Goal: Transaction & Acquisition: Purchase product/service

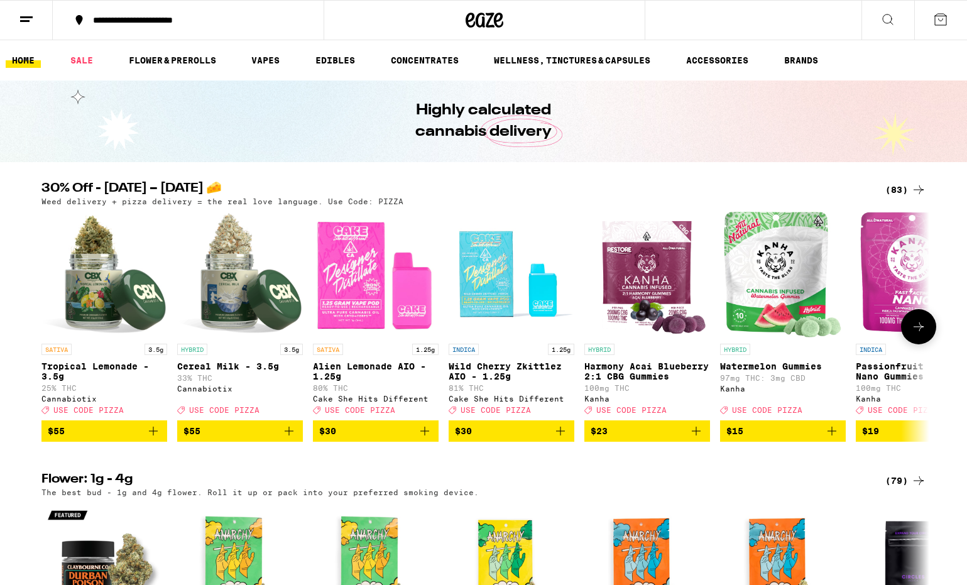
click at [426, 436] on icon "Add to bag" at bounding box center [425, 431] width 9 height 9
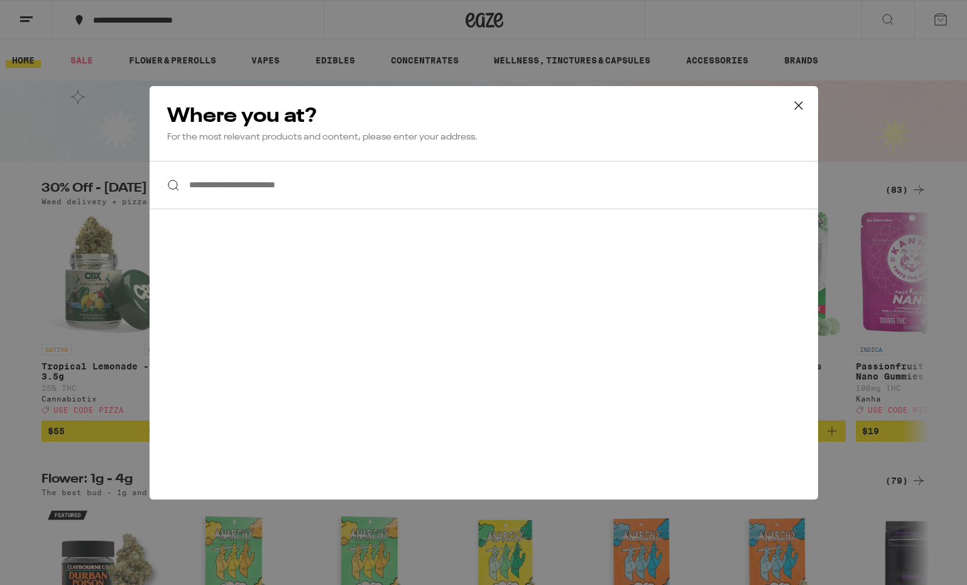
click at [803, 101] on icon at bounding box center [799, 105] width 19 height 19
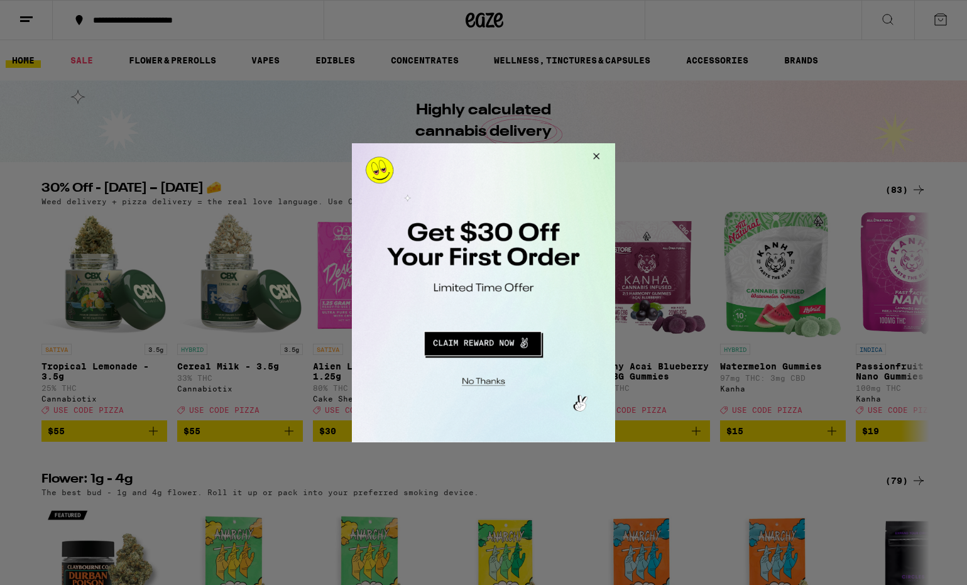
click at [595, 155] on button "Close Modal" at bounding box center [595, 158] width 34 height 30
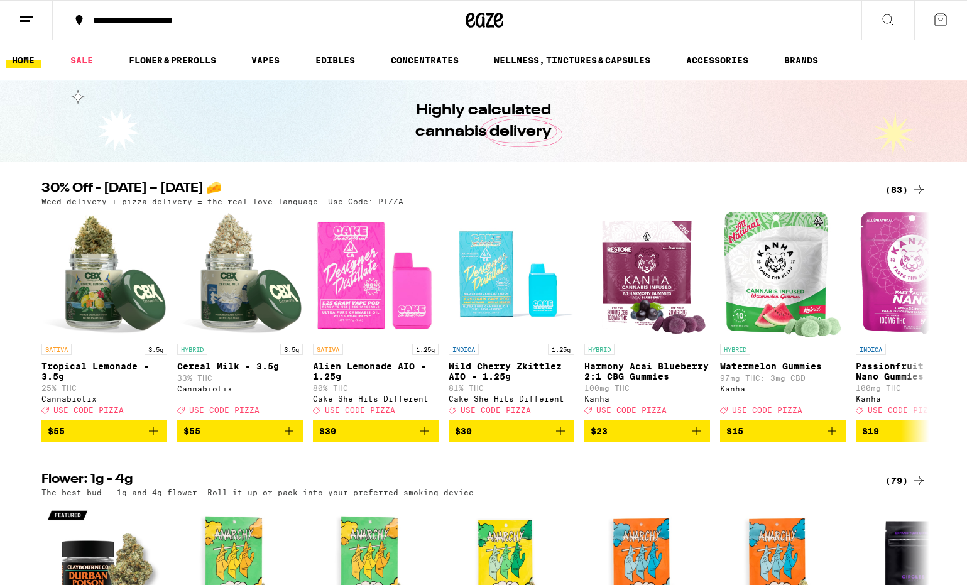
click at [26, 21] on line at bounding box center [24, 21] width 9 height 0
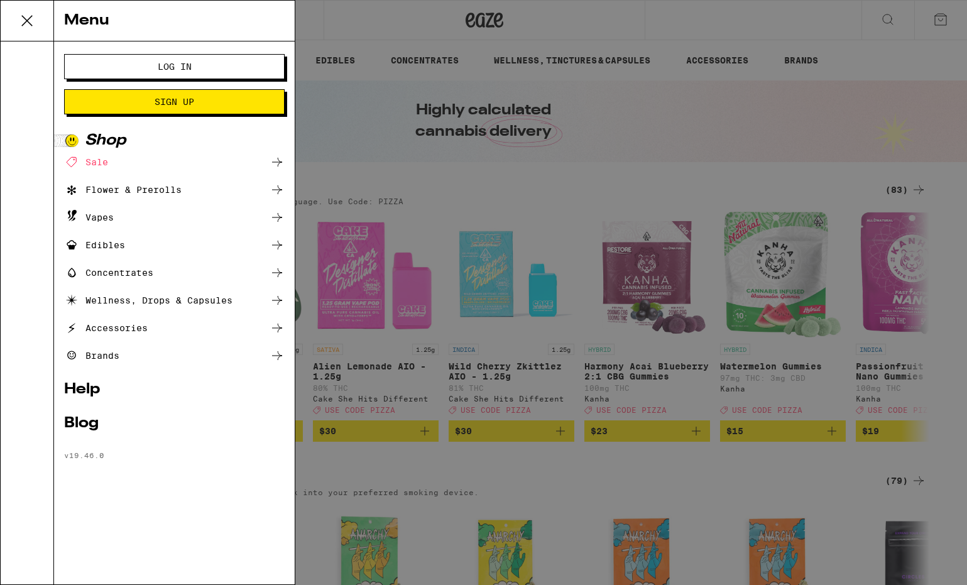
click at [153, 70] on span "Log In" at bounding box center [174, 66] width 119 height 9
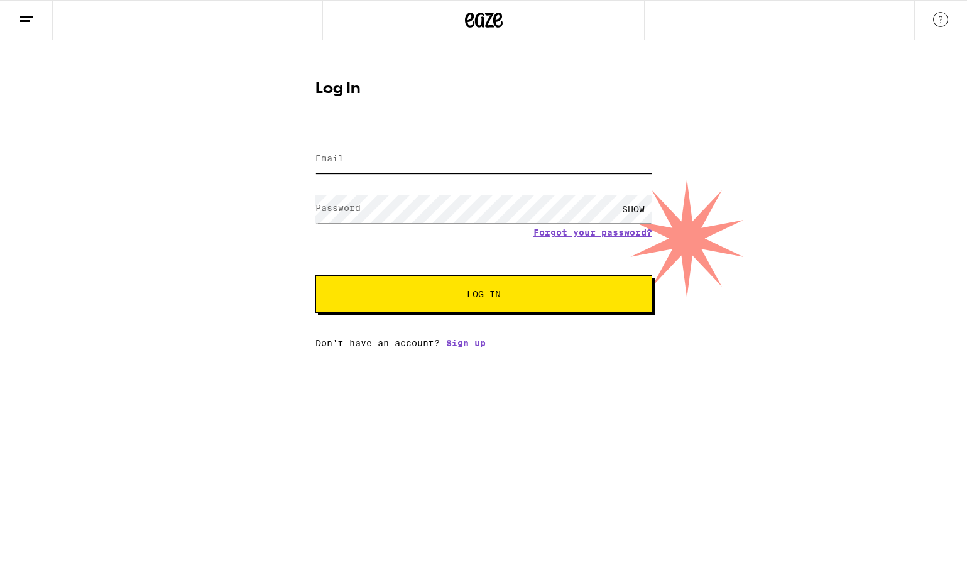
type input "[EMAIL_ADDRESS][DOMAIN_NAME]"
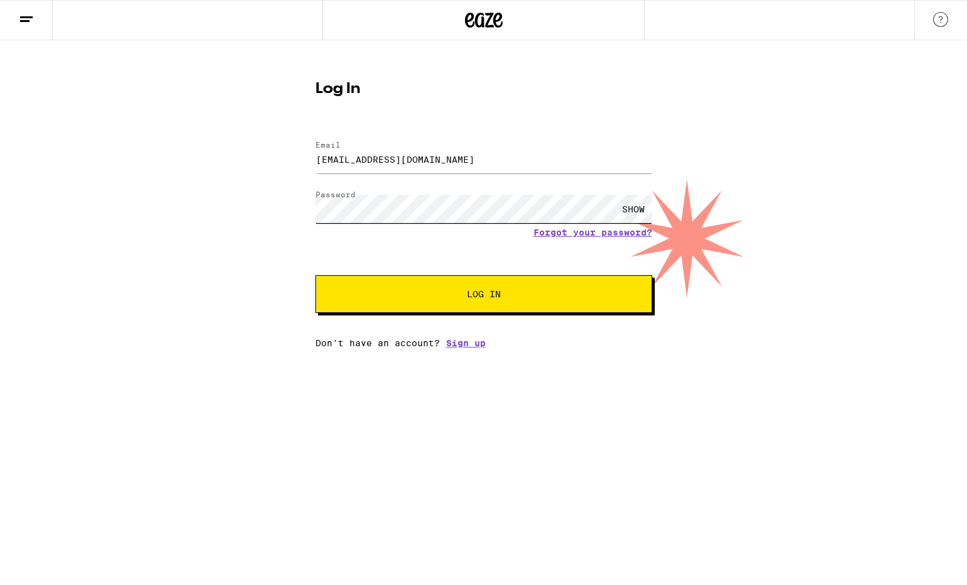
click at [483, 295] on button "Log In" at bounding box center [484, 294] width 337 height 38
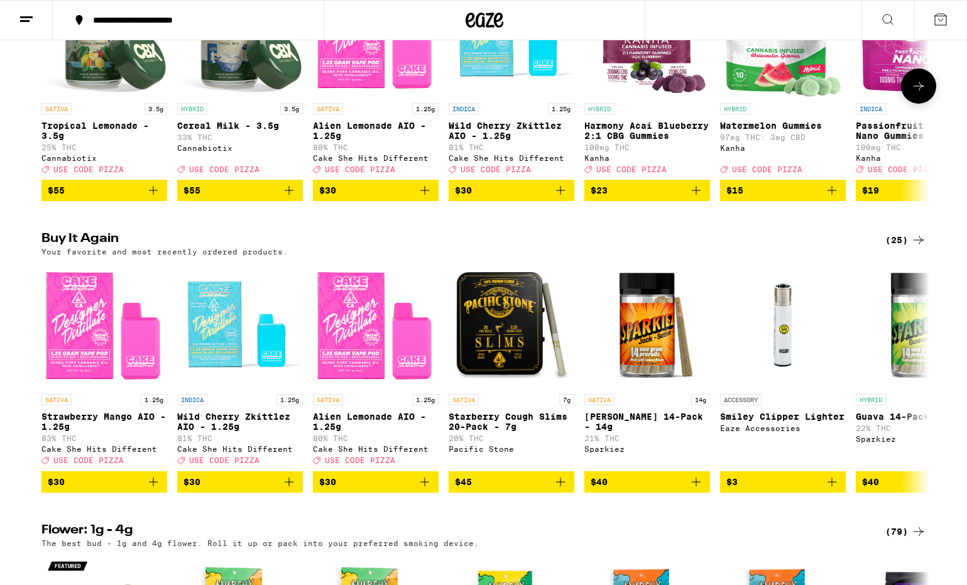
scroll to position [250, 0]
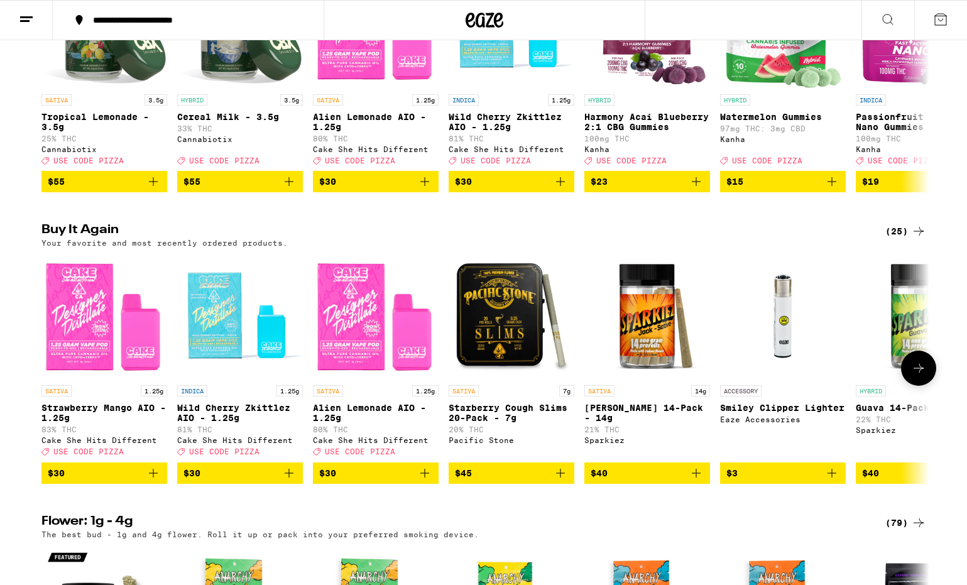
click at [155, 481] on icon "Add to bag" at bounding box center [153, 473] width 15 height 15
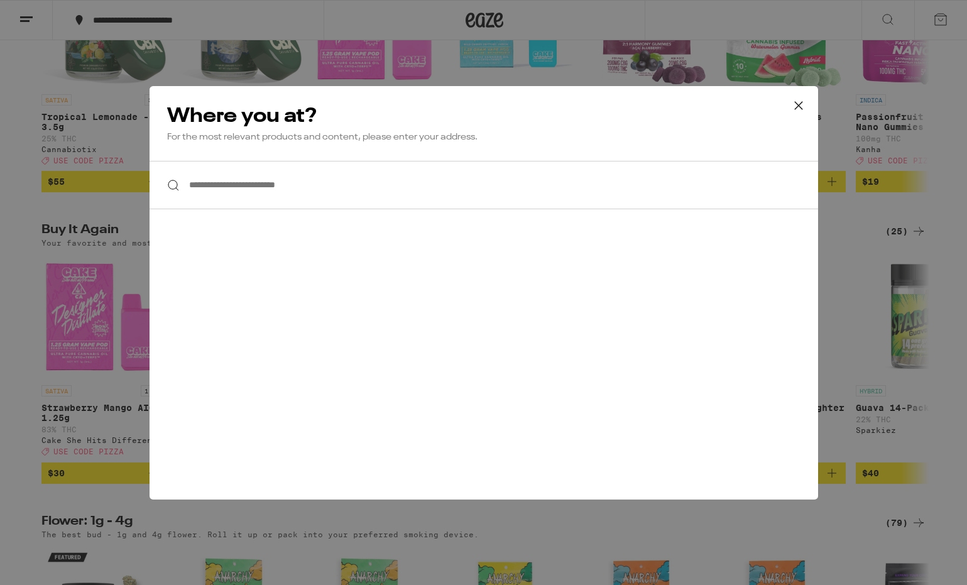
click at [281, 185] on input "**********" at bounding box center [484, 185] width 669 height 48
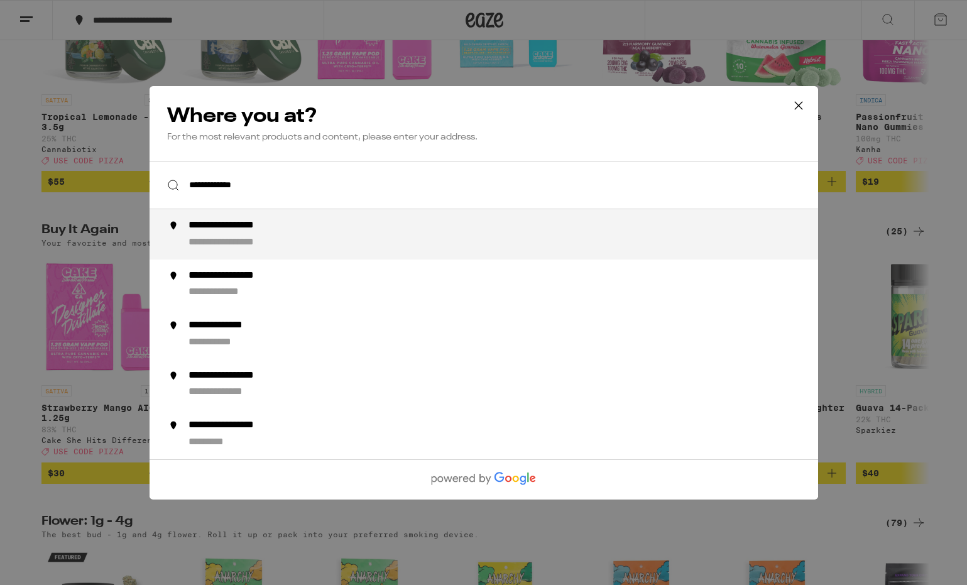
drag, startPoint x: 281, startPoint y: 185, endPoint x: 277, endPoint y: 224, distance: 39.2
click at [277, 224] on div "**********" at bounding box center [243, 225] width 111 height 13
type input "**********"
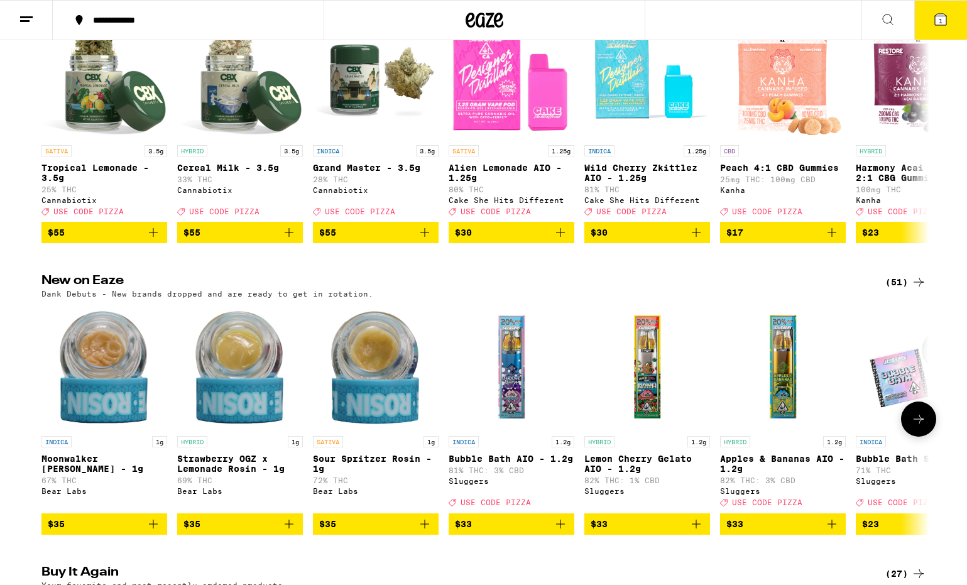
scroll to position [200, 0]
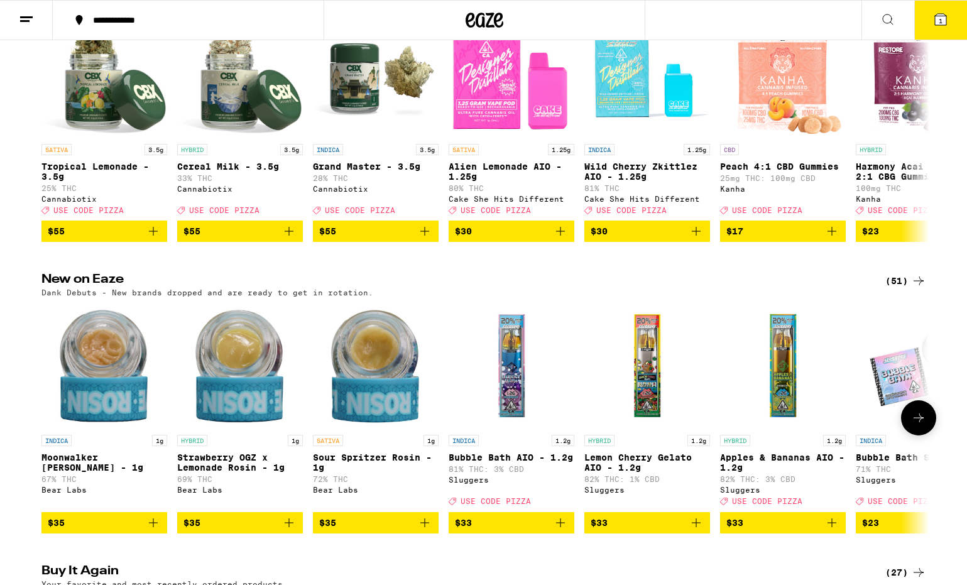
click at [651, 413] on img "Open page for Lemon Cherry Gelato AIO - 1.2g from Sluggers" at bounding box center [648, 366] width 126 height 126
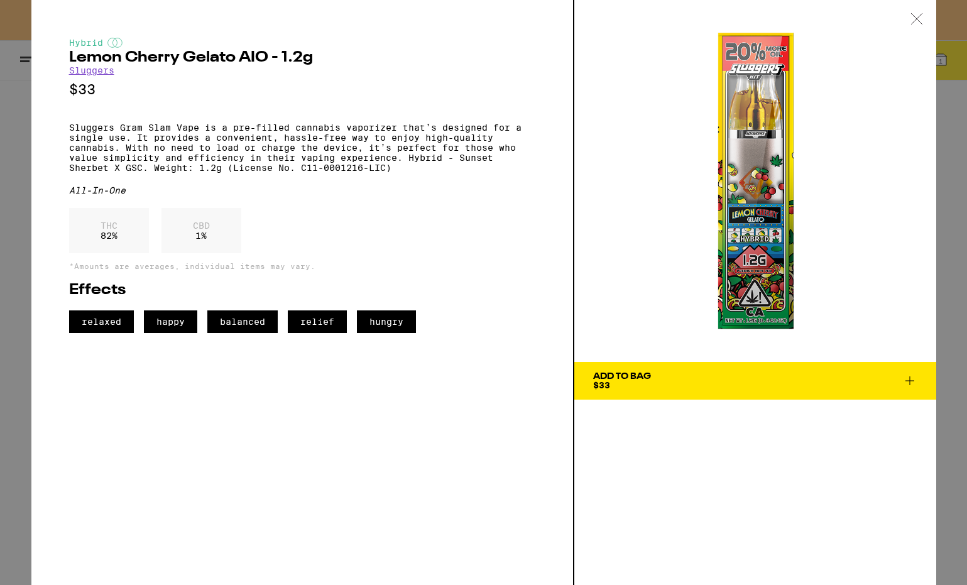
drag, startPoint x: 651, startPoint y: 413, endPoint x: 645, endPoint y: 382, distance: 31.3
click at [645, 382] on div "Add To Bag $33" at bounding box center [622, 381] width 58 height 18
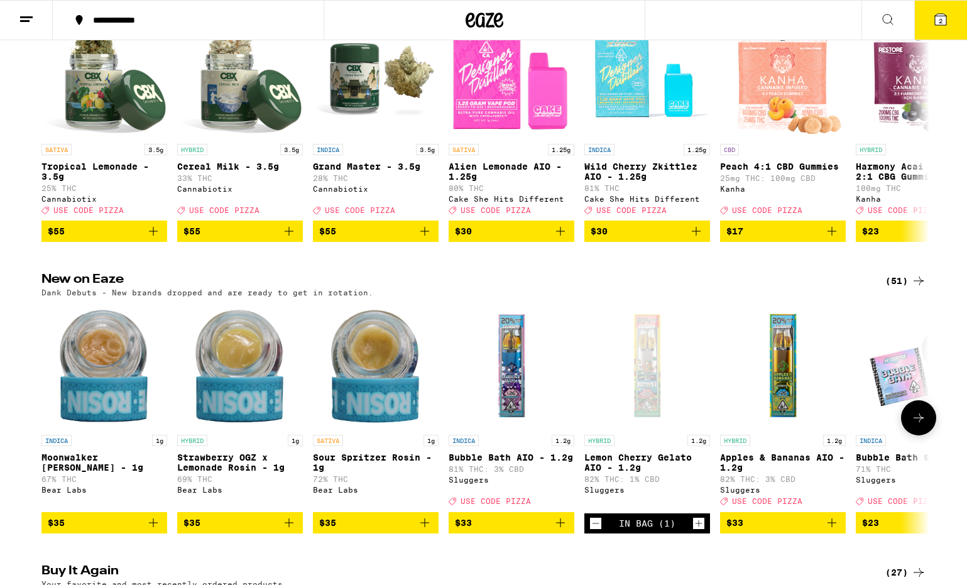
click at [645, 379] on div "Open page for Lemon Cherry Gelato AIO - 1.2g from Sluggers" at bounding box center [648, 366] width 126 height 126
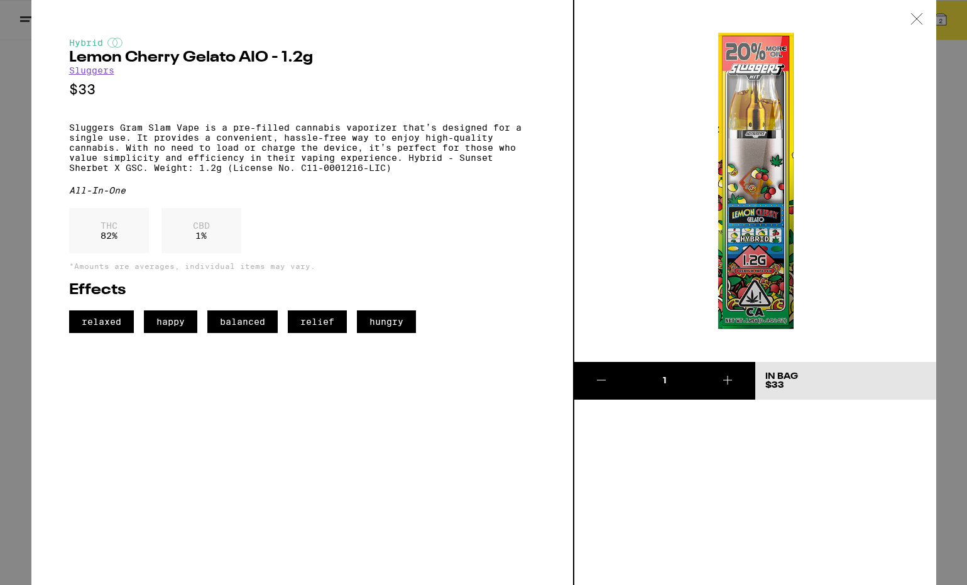
click at [917, 19] on icon at bounding box center [916, 18] width 11 height 11
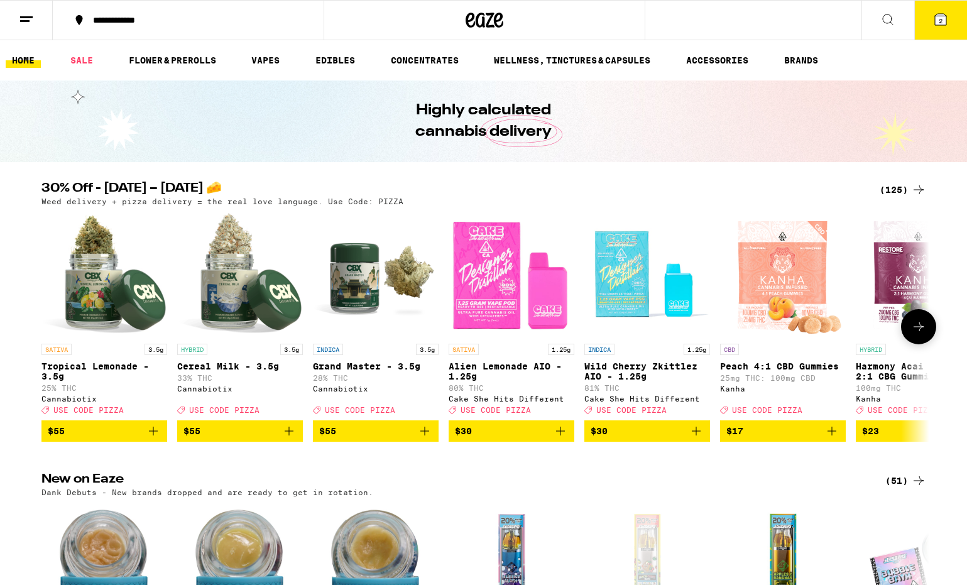
scroll to position [1, 0]
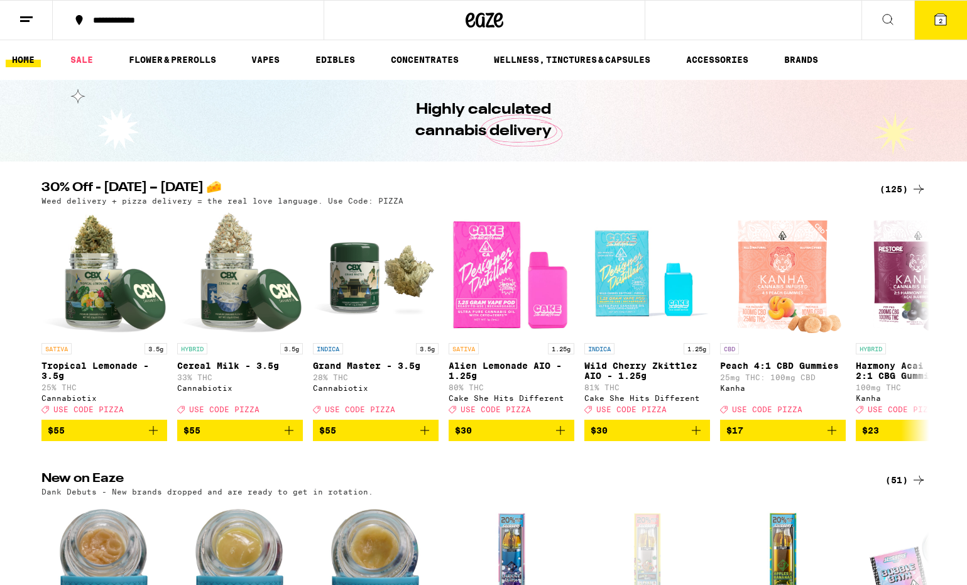
click at [903, 194] on div "(125)" at bounding box center [903, 189] width 47 height 15
click at [897, 187] on div "(125)" at bounding box center [903, 189] width 47 height 15
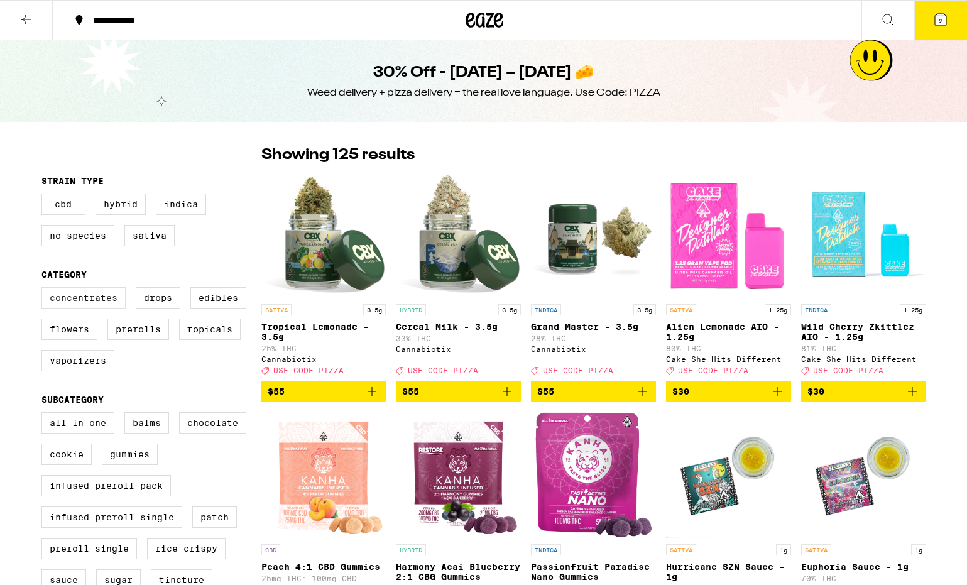
click at [96, 302] on label "Concentrates" at bounding box center [83, 297] width 84 height 21
click at [45, 290] on input "Concentrates" at bounding box center [44, 289] width 1 height 1
checkbox input "true"
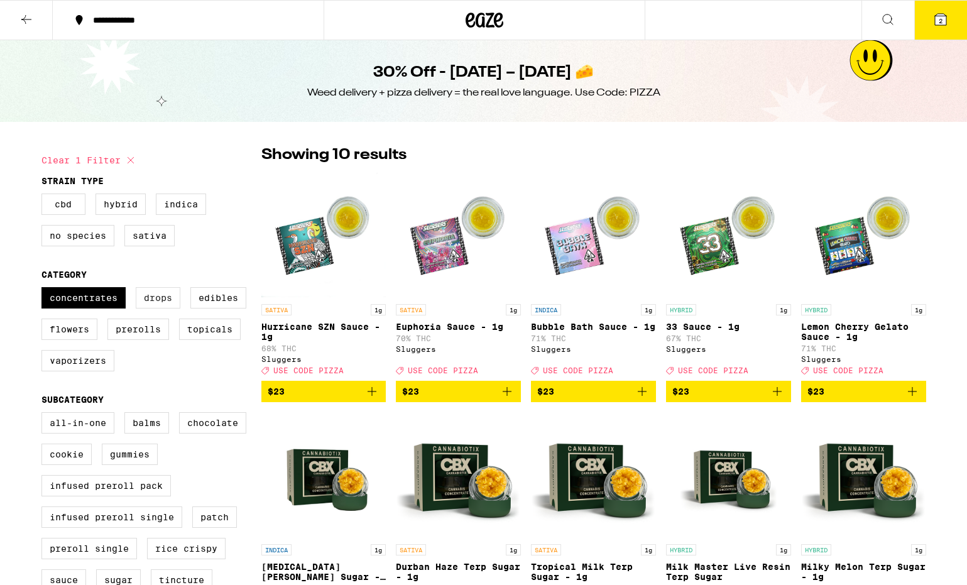
click at [150, 304] on label "Drops" at bounding box center [158, 297] width 45 height 21
click at [45, 290] on input "Drops" at bounding box center [44, 289] width 1 height 1
checkbox input "true"
click at [209, 304] on label "Edibles" at bounding box center [218, 297] width 56 height 21
click at [45, 290] on input "Edibles" at bounding box center [44, 289] width 1 height 1
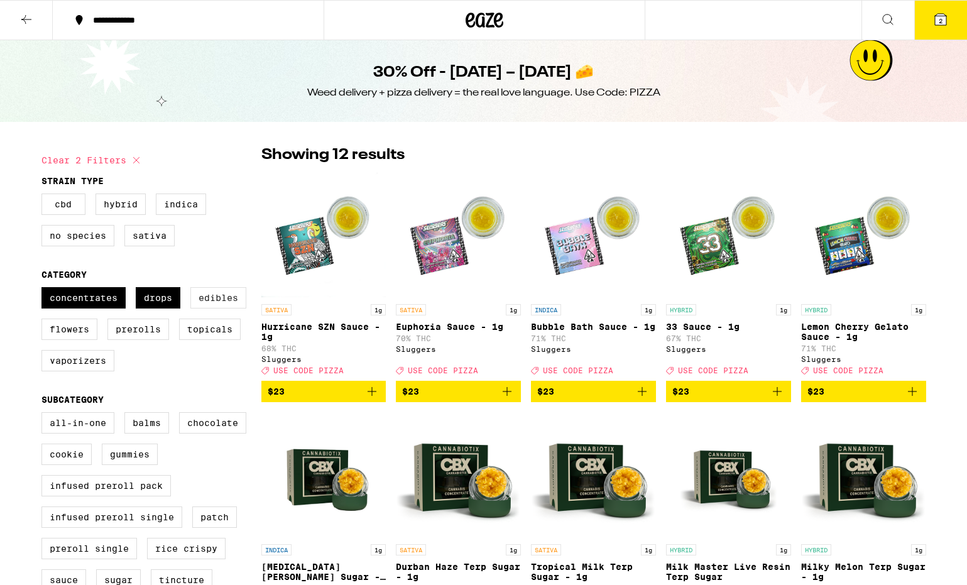
checkbox input "true"
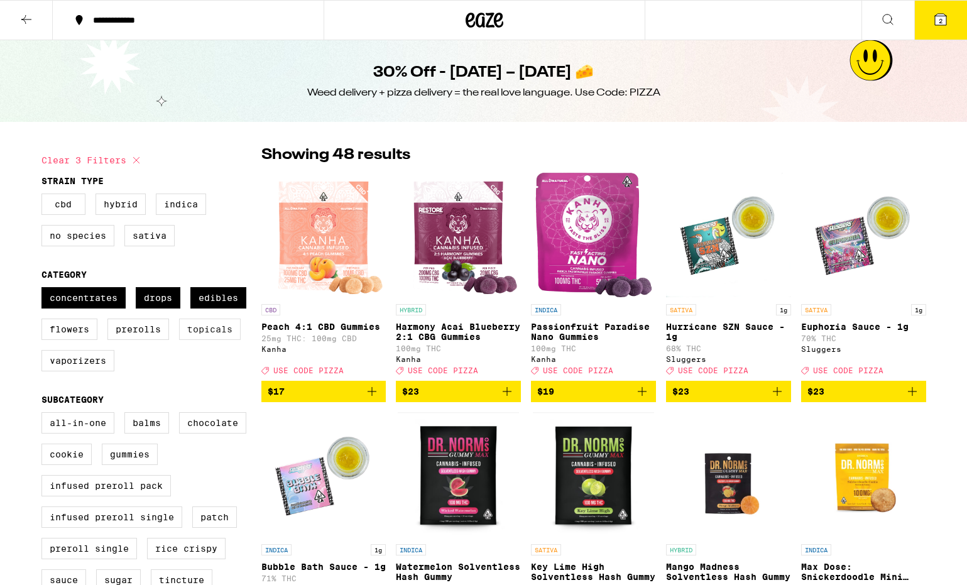
click at [209, 340] on label "Topicals" at bounding box center [210, 329] width 62 height 21
click at [45, 290] on input "Topicals" at bounding box center [44, 289] width 1 height 1
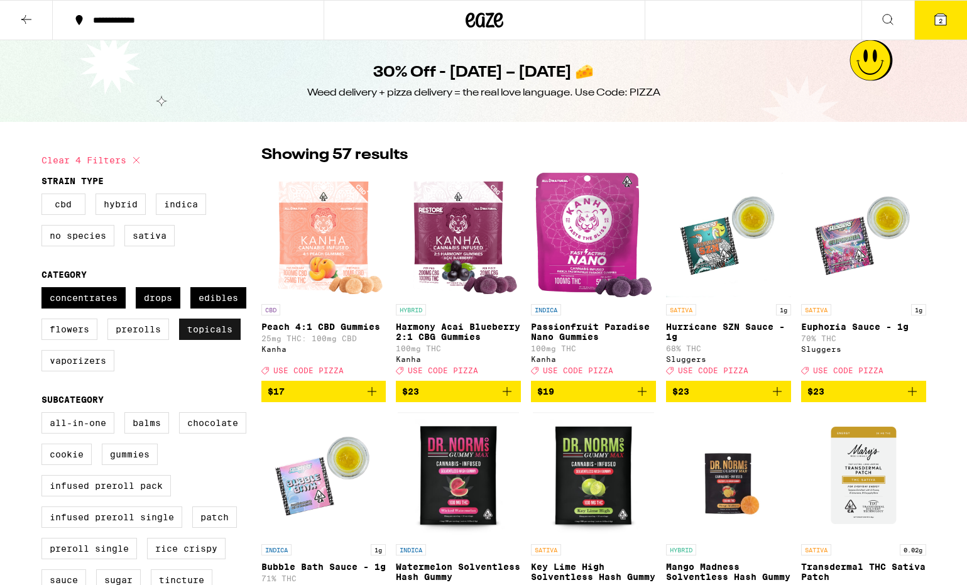
click at [199, 340] on label "Topicals" at bounding box center [210, 329] width 62 height 21
click at [45, 290] on input "Topicals" at bounding box center [44, 289] width 1 height 1
checkbox input "false"
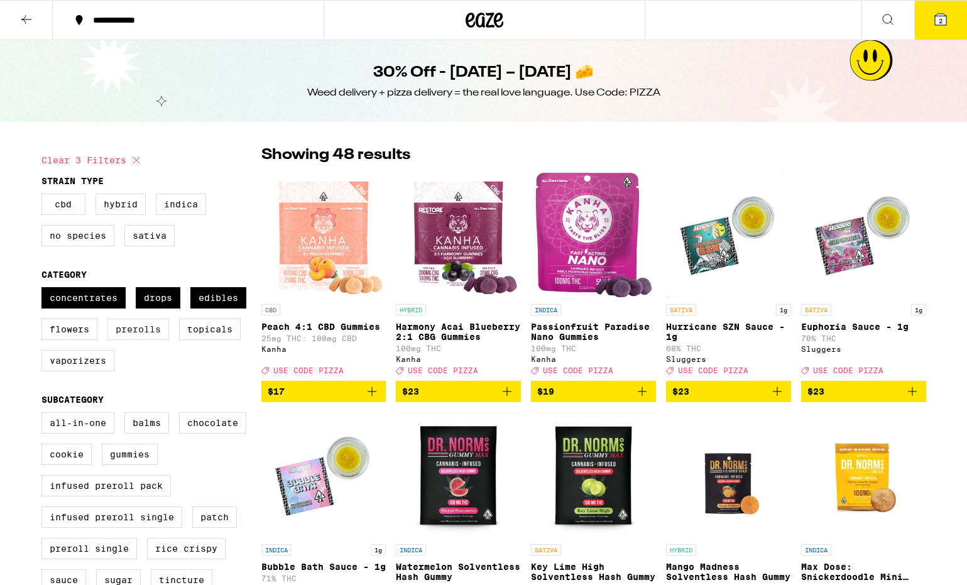
click at [163, 340] on label "Prerolls" at bounding box center [138, 329] width 62 height 21
click at [45, 290] on input "Prerolls" at bounding box center [44, 289] width 1 height 1
checkbox input "true"
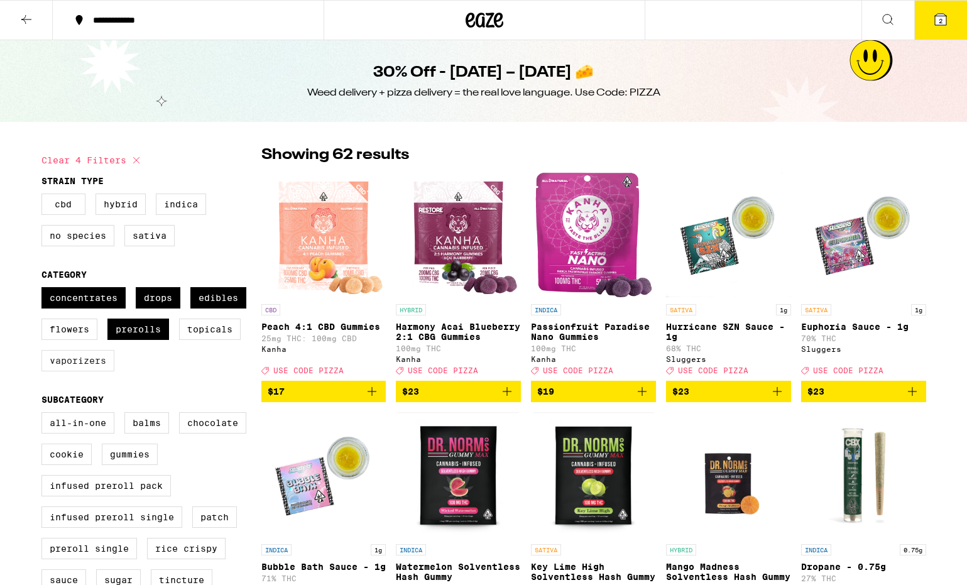
click at [99, 371] on label "Vaporizers" at bounding box center [77, 360] width 73 height 21
click at [45, 290] on input "Vaporizers" at bounding box center [44, 289] width 1 height 1
checkbox input "true"
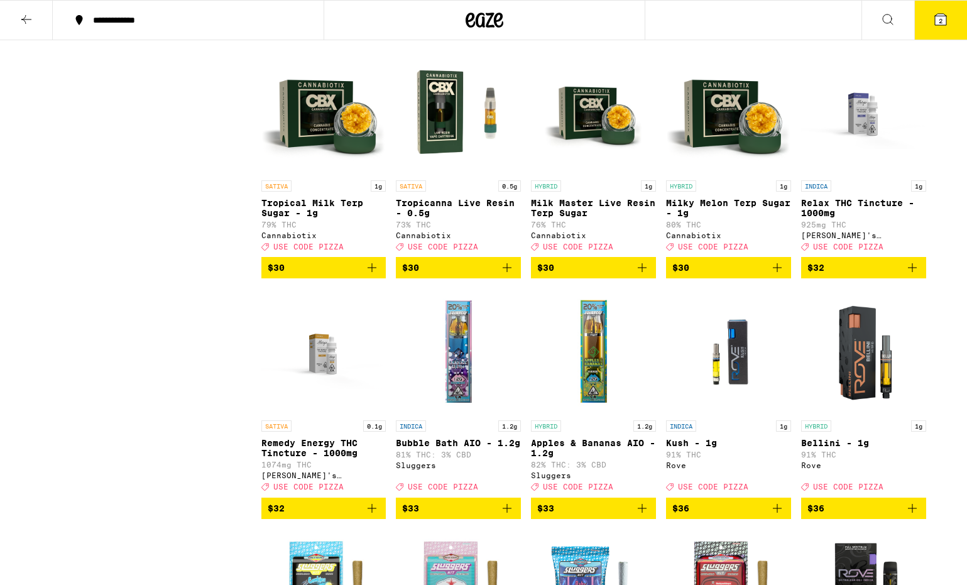
scroll to position [2996, 0]
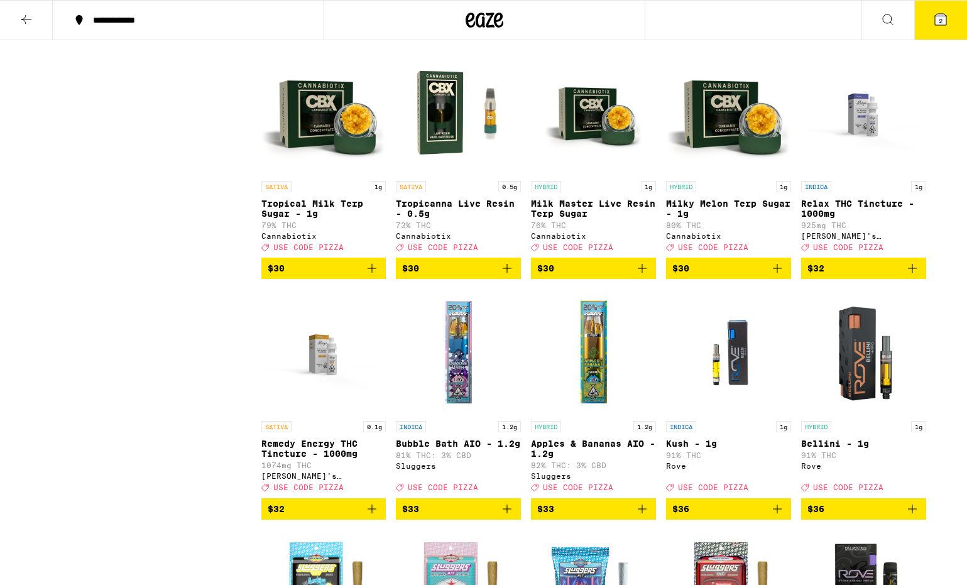
click at [857, 175] on img "Open page for Relax THC Tincture - 1000mg from Mary's Medicinals" at bounding box center [863, 112] width 125 height 126
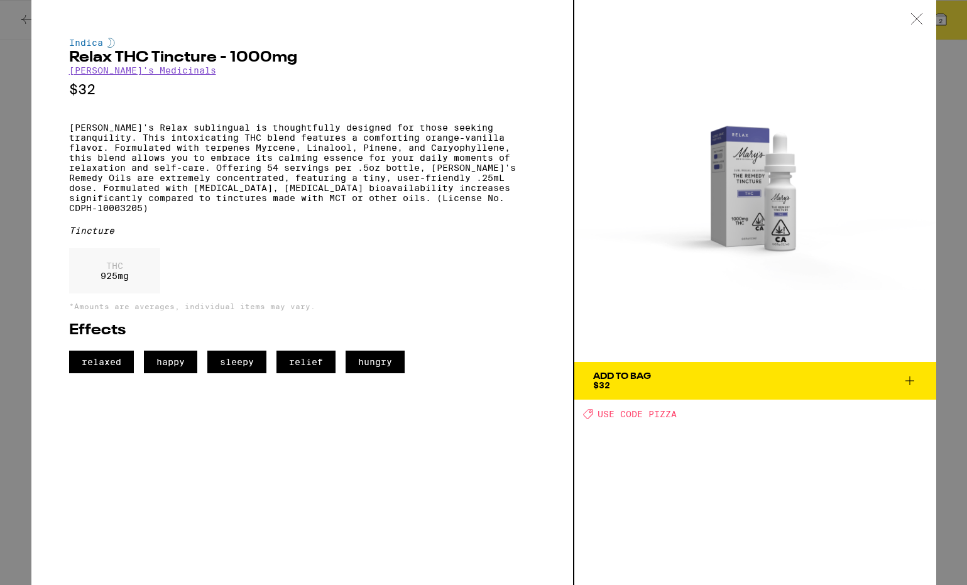
click at [920, 19] on icon at bounding box center [917, 18] width 13 height 11
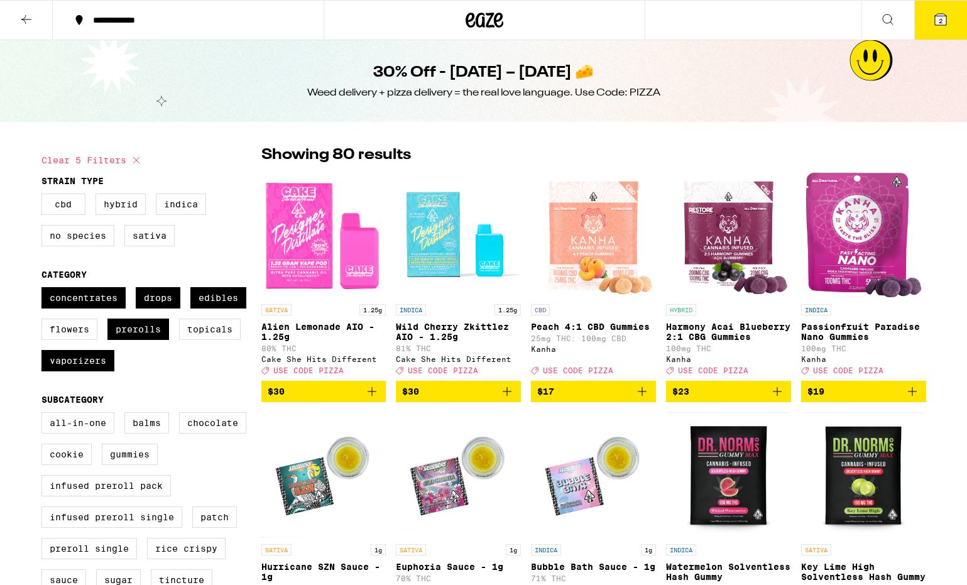
click at [135, 159] on icon at bounding box center [136, 160] width 6 height 6
checkbox input "false"
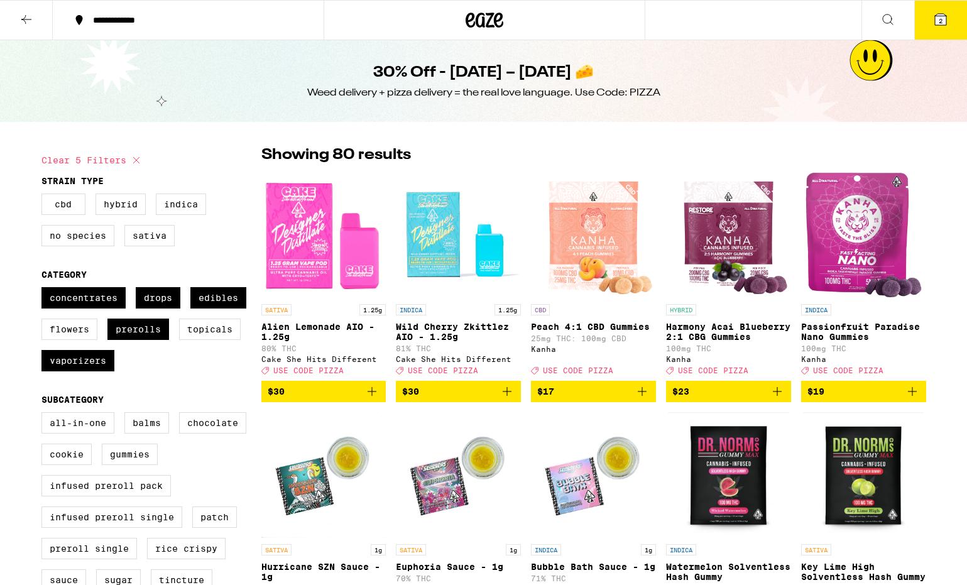
checkbox input "false"
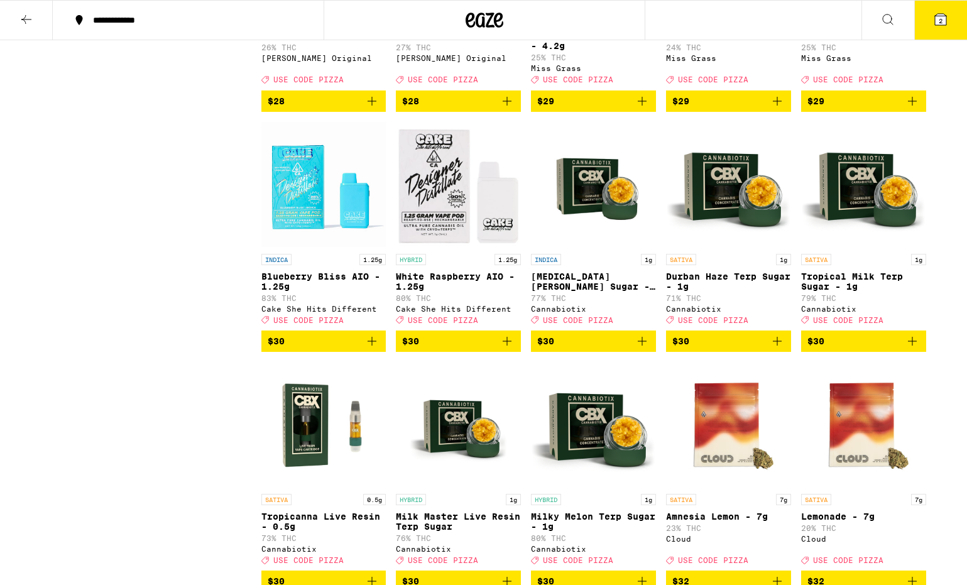
scroll to position [3409, 0]
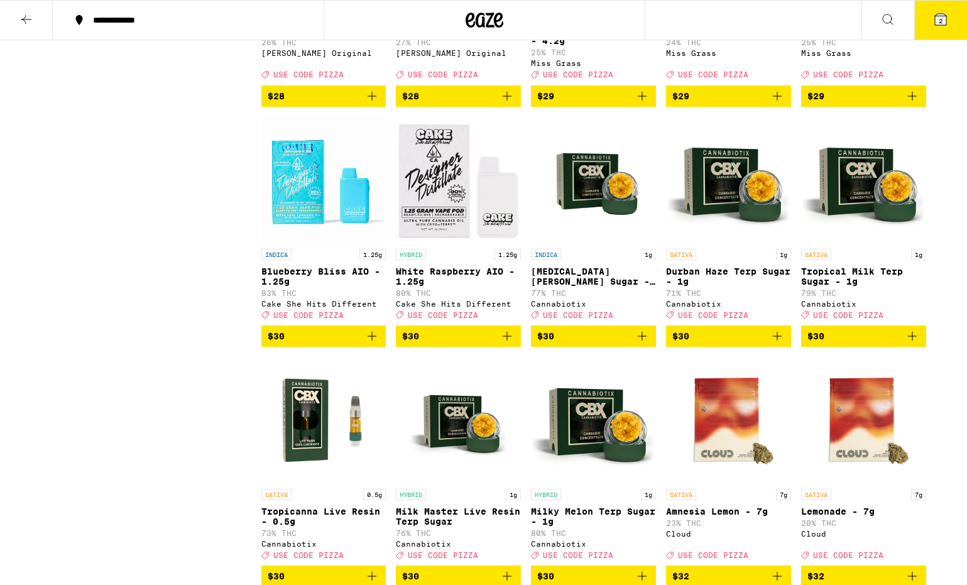
click at [507, 341] on icon "Add to bag" at bounding box center [507, 336] width 9 height 9
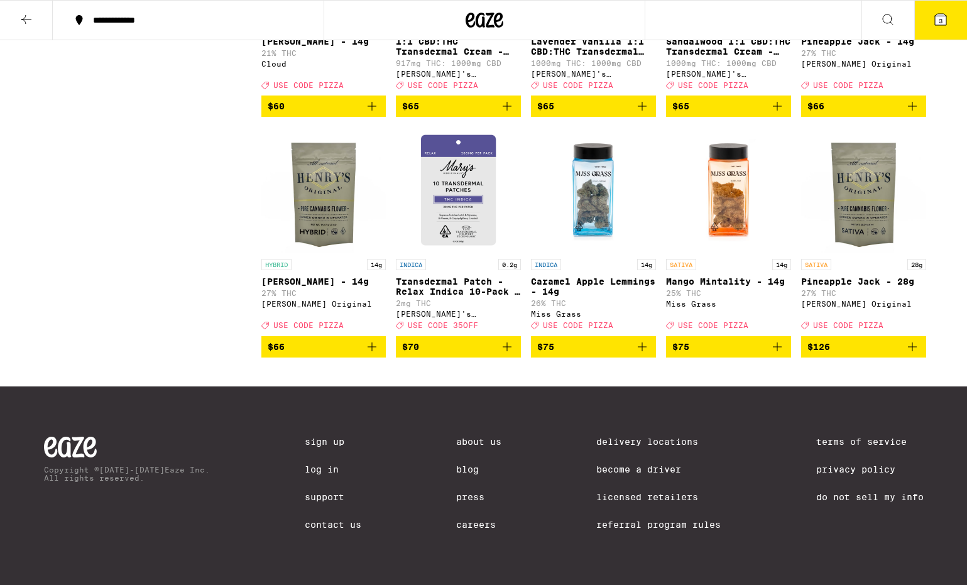
scroll to position [5983, 0]
click at [26, 25] on icon at bounding box center [26, 19] width 15 height 15
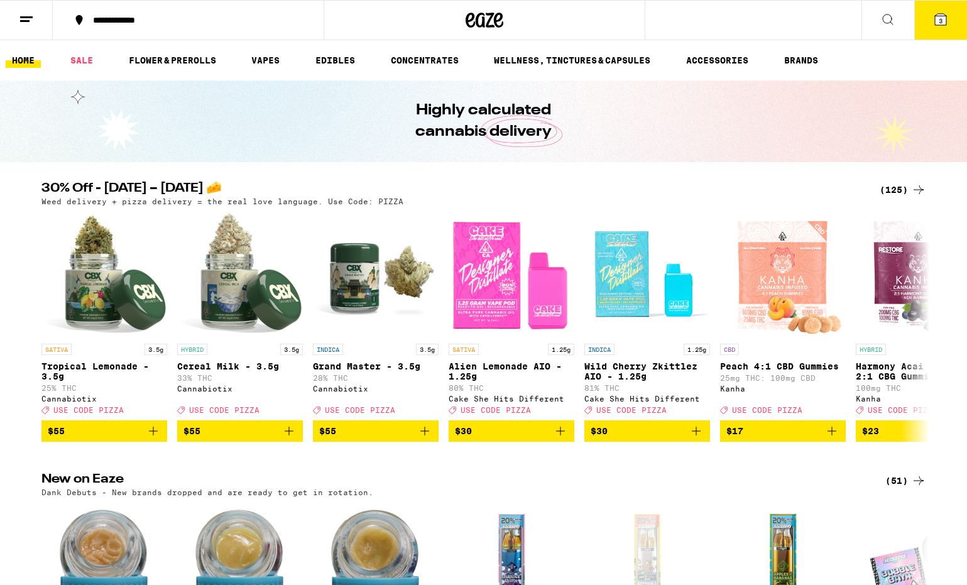
click at [35, 63] on link "HOME" at bounding box center [23, 60] width 35 height 15
drag, startPoint x: 44, startPoint y: 84, endPoint x: 264, endPoint y: 62, distance: 221.0
click at [264, 62] on link "VAPES" at bounding box center [265, 60] width 41 height 15
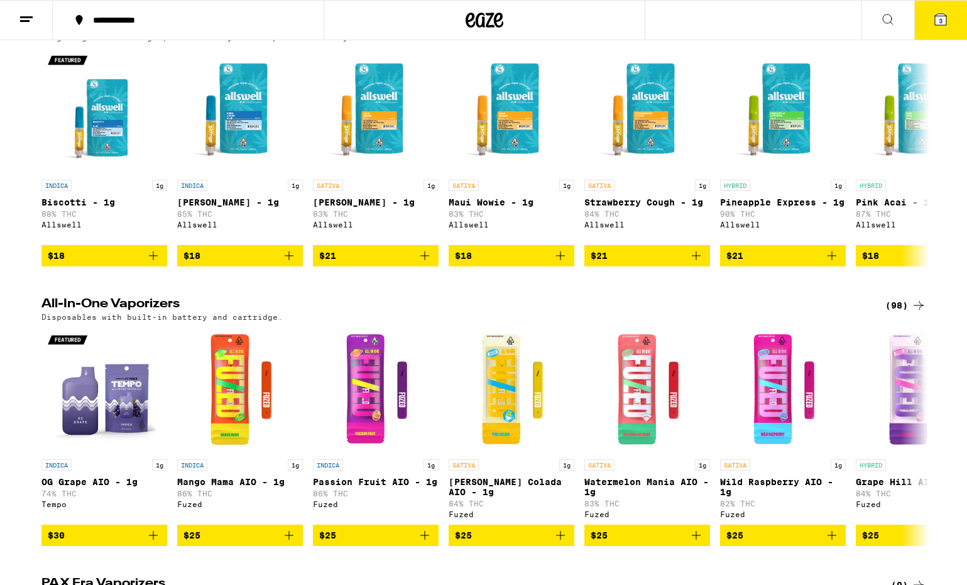
scroll to position [741, 0]
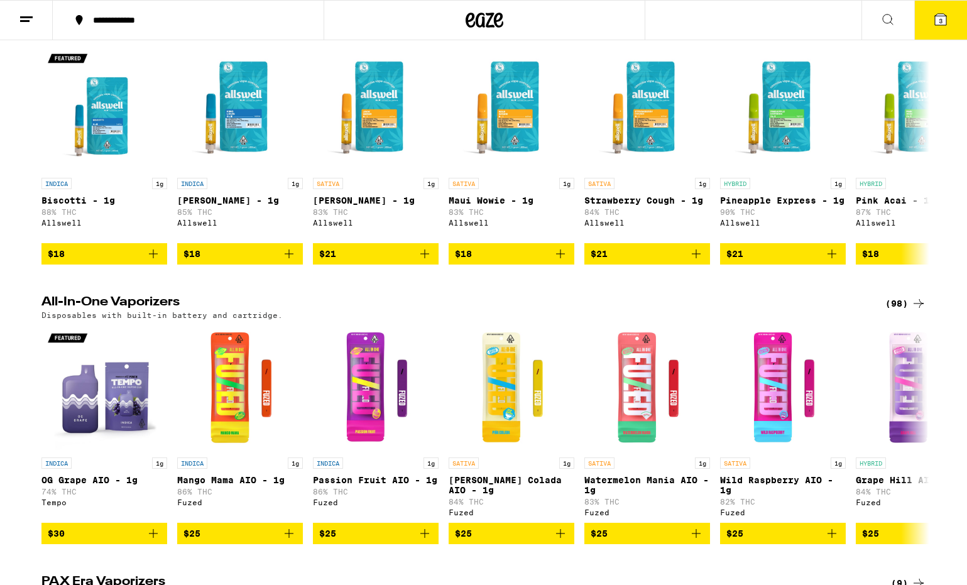
click at [894, 311] on div "(98)" at bounding box center [906, 303] width 41 height 15
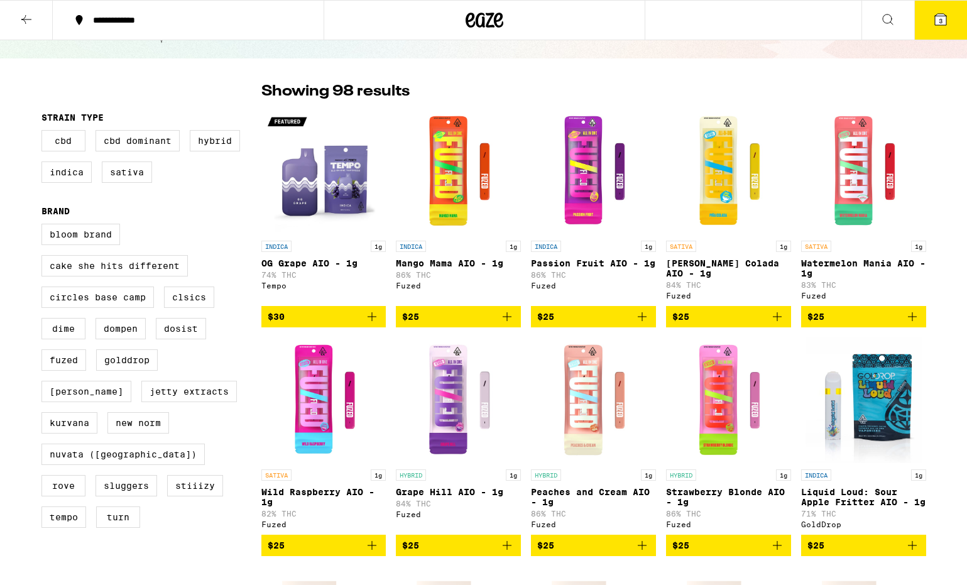
scroll to position [68, 0]
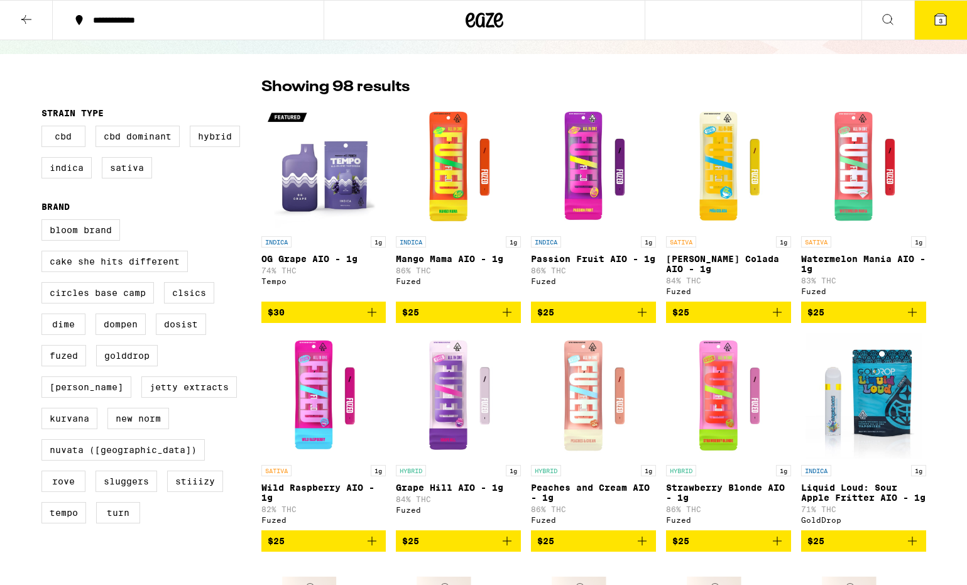
click at [643, 549] on icon "Add to bag" at bounding box center [642, 541] width 15 height 15
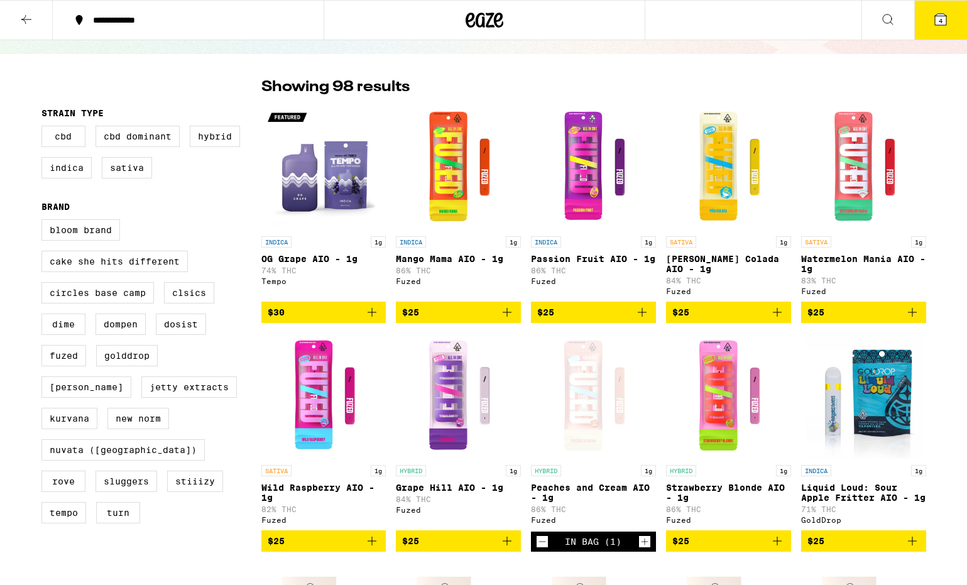
click at [909, 320] on icon "Add to bag" at bounding box center [912, 312] width 15 height 15
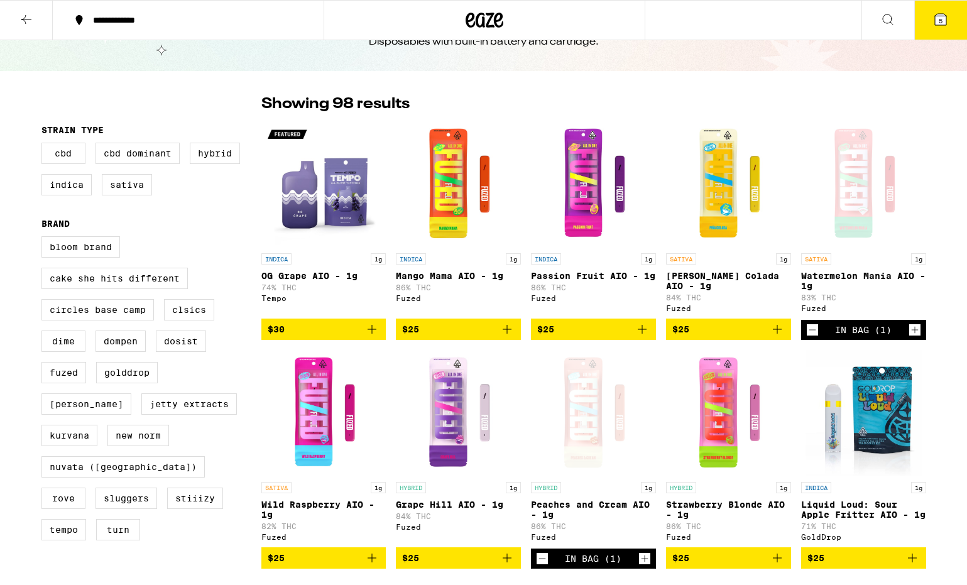
scroll to position [50, 0]
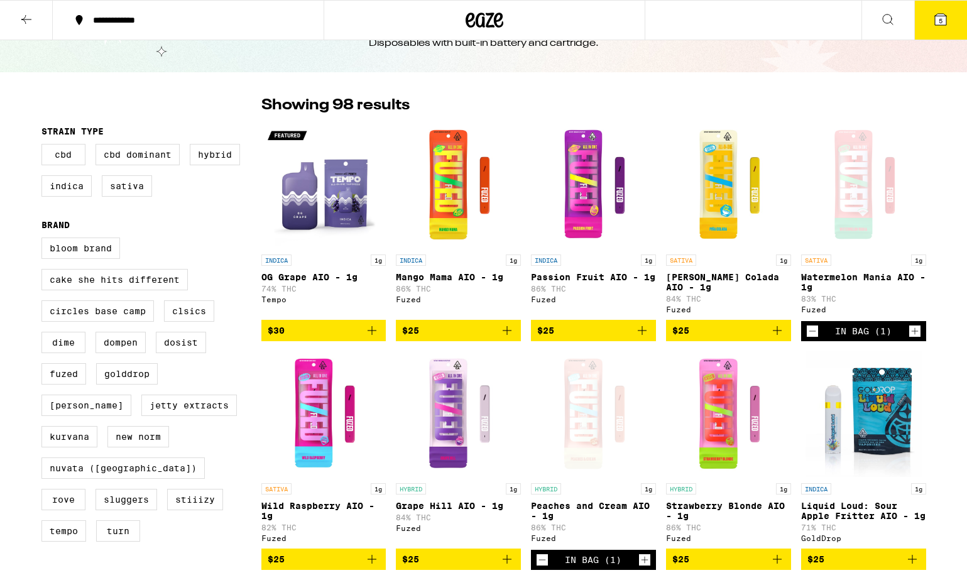
click at [876, 188] on div "Open page for Watermelon Mania AIO - 1g from Fuzed" at bounding box center [863, 186] width 125 height 126
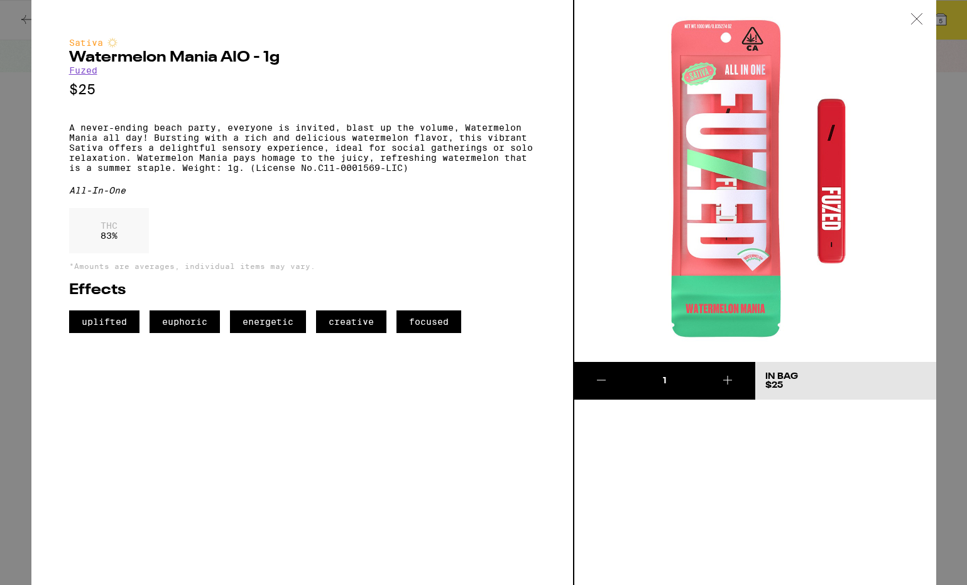
click at [80, 74] on link "Fuzed" at bounding box center [83, 70] width 28 height 10
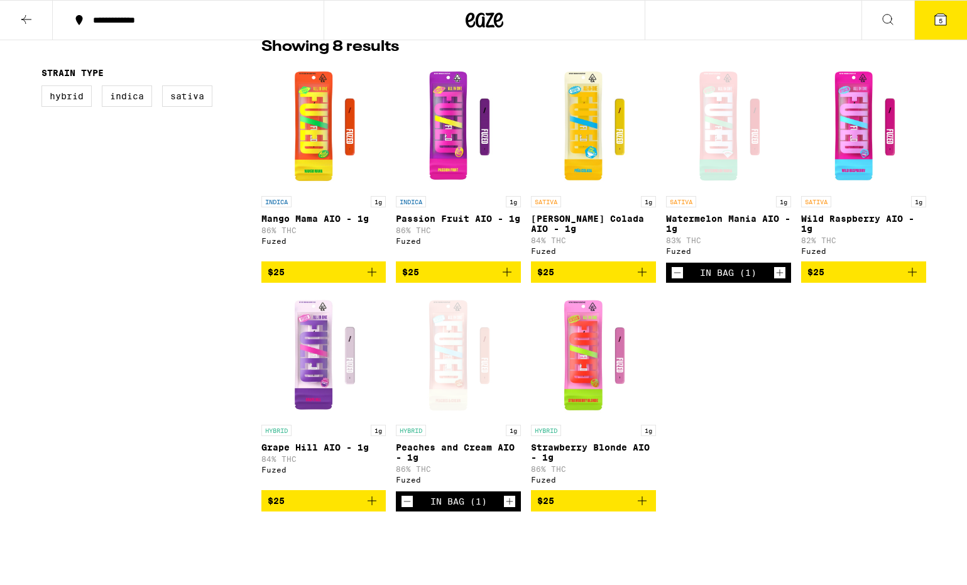
scroll to position [312, 0]
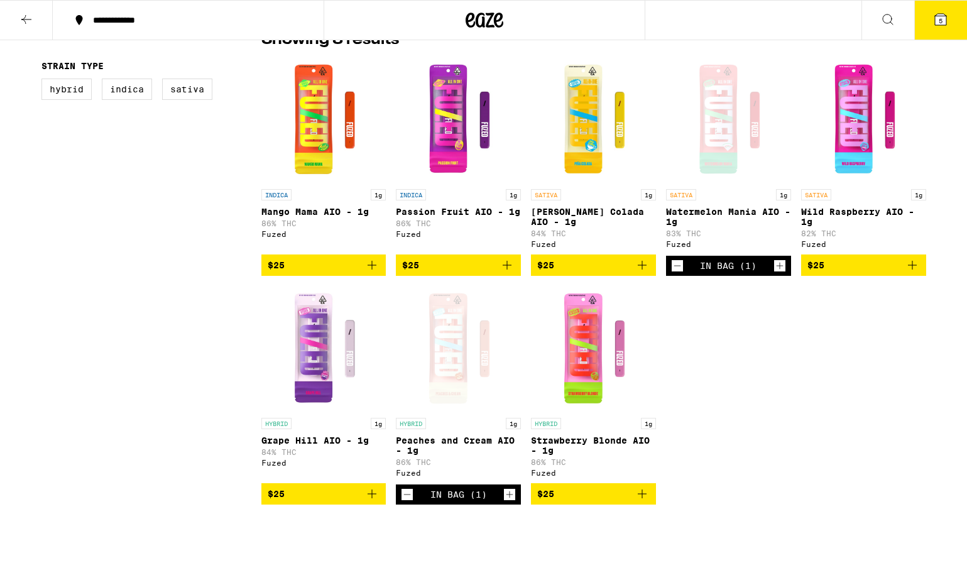
click at [446, 361] on div "Open page for Peaches and Cream AIO - 1g from Fuzed" at bounding box center [458, 349] width 125 height 126
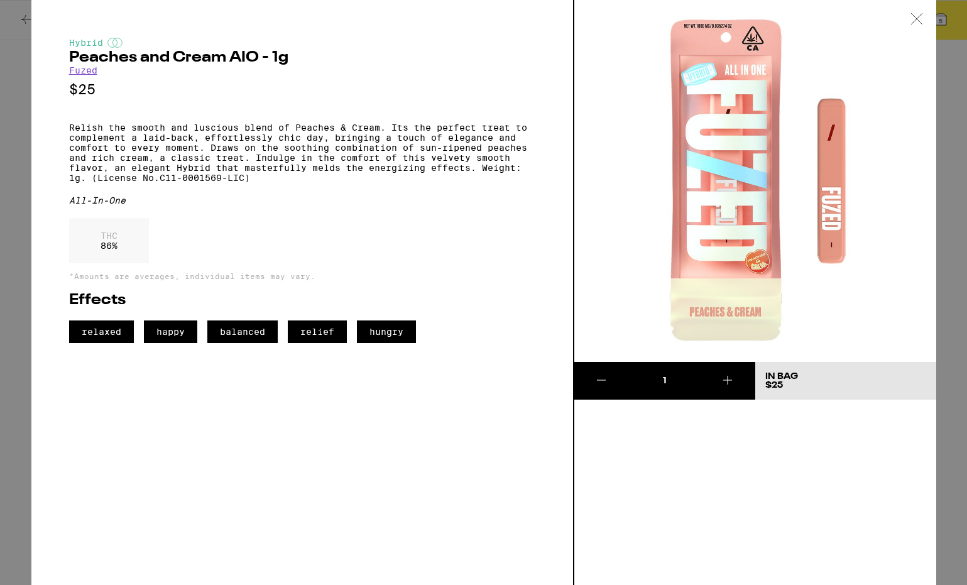
click at [917, 17] on icon at bounding box center [917, 18] width 13 height 11
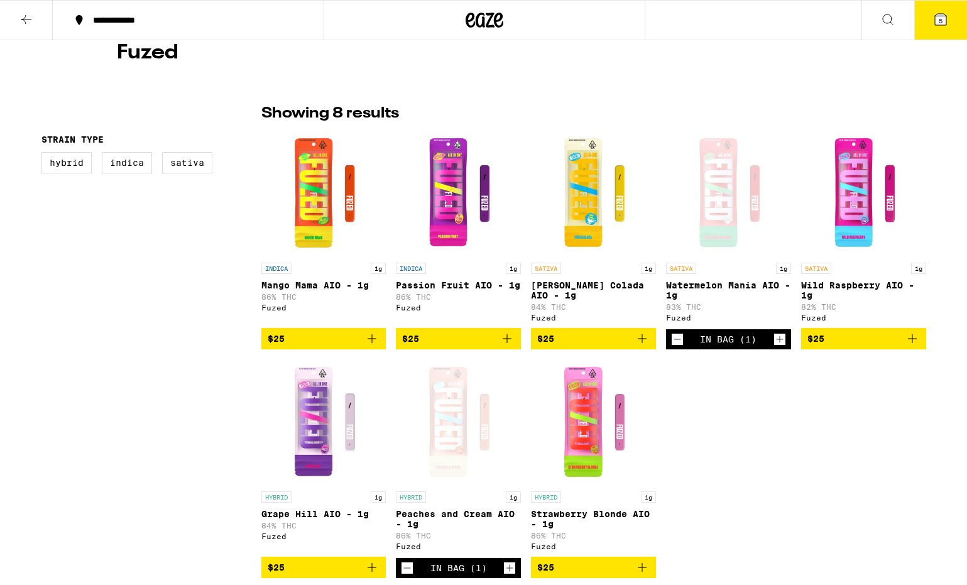
scroll to position [239, 0]
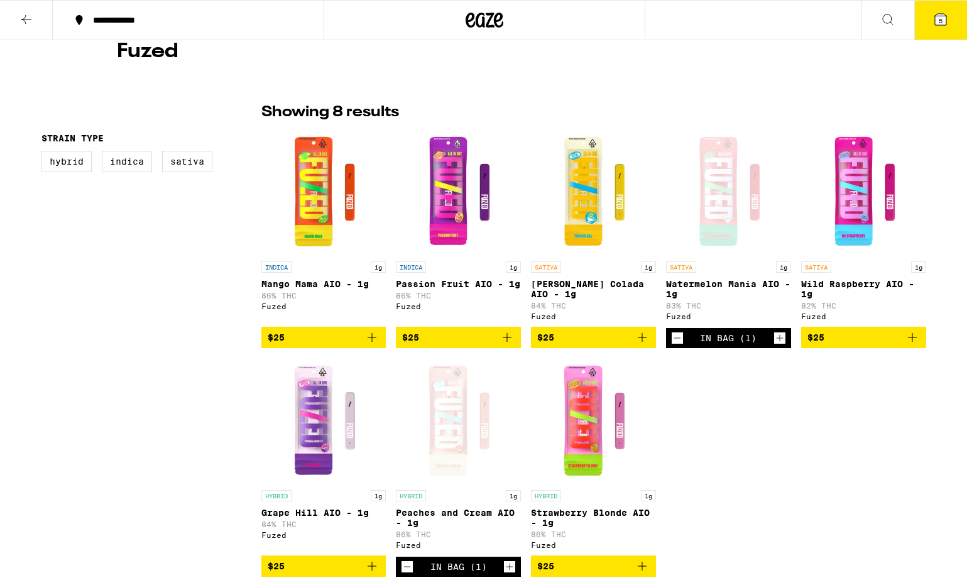
click at [853, 211] on img "Open page for Wild Raspberry AIO - 1g from Fuzed" at bounding box center [863, 192] width 125 height 126
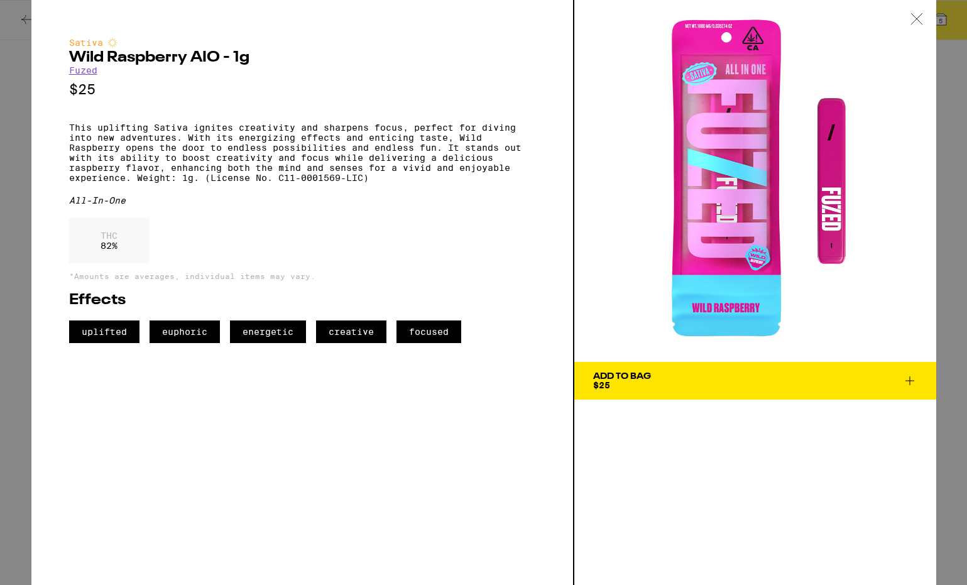
click at [920, 18] on icon at bounding box center [917, 18] width 13 height 11
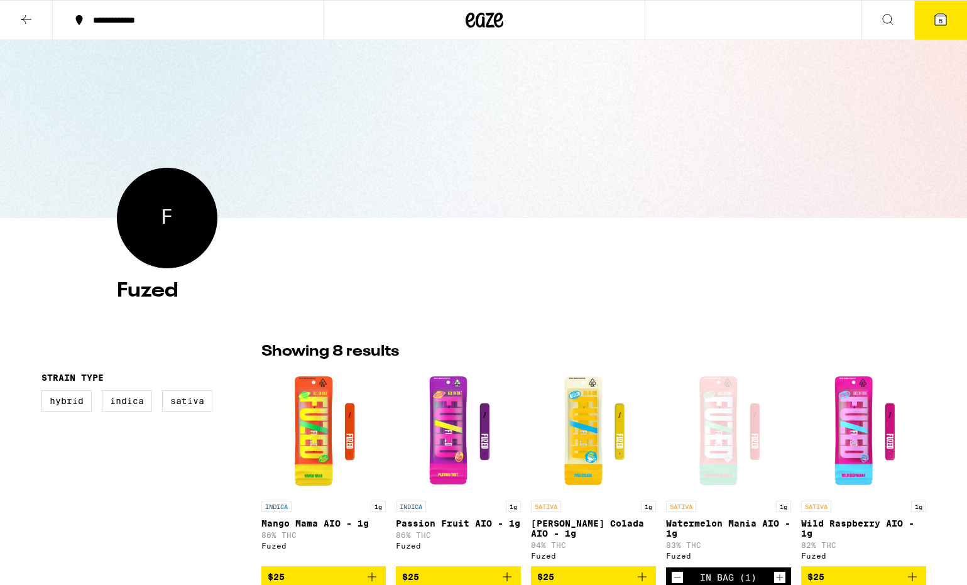
click at [935, 24] on icon at bounding box center [940, 19] width 15 height 15
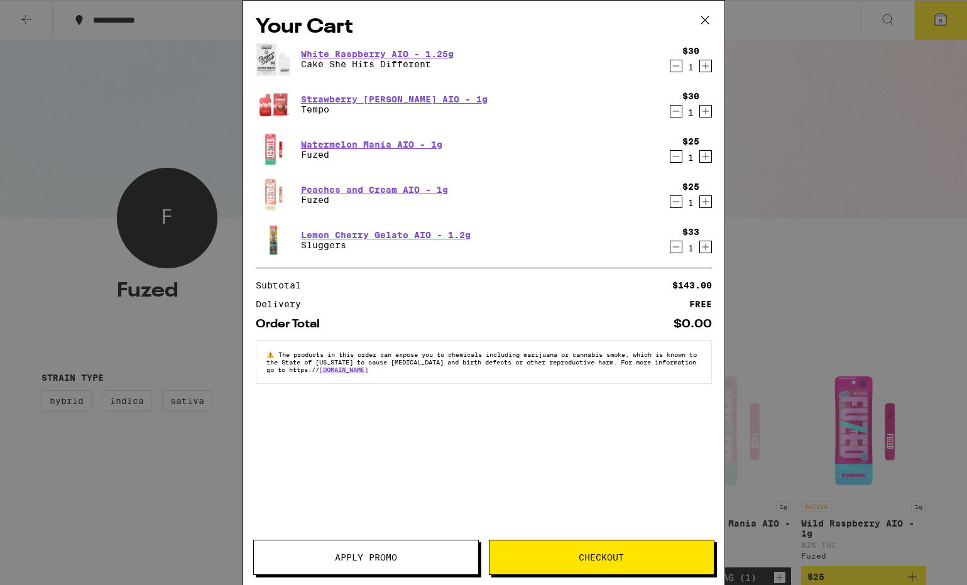
click at [679, 66] on icon "Decrement" at bounding box center [676, 65] width 11 height 15
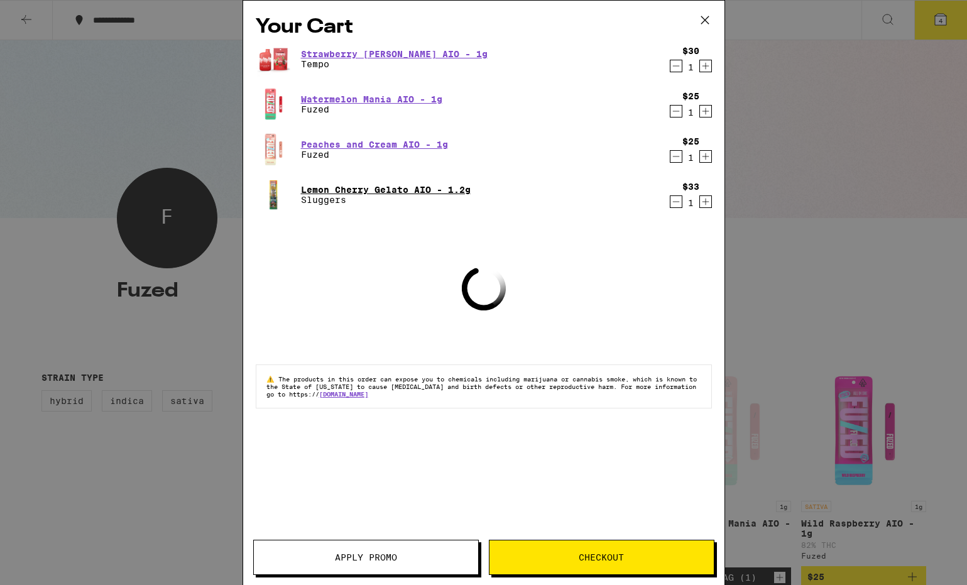
click at [388, 189] on link "Lemon Cherry Gelato AIO - 1.2g" at bounding box center [386, 190] width 170 height 10
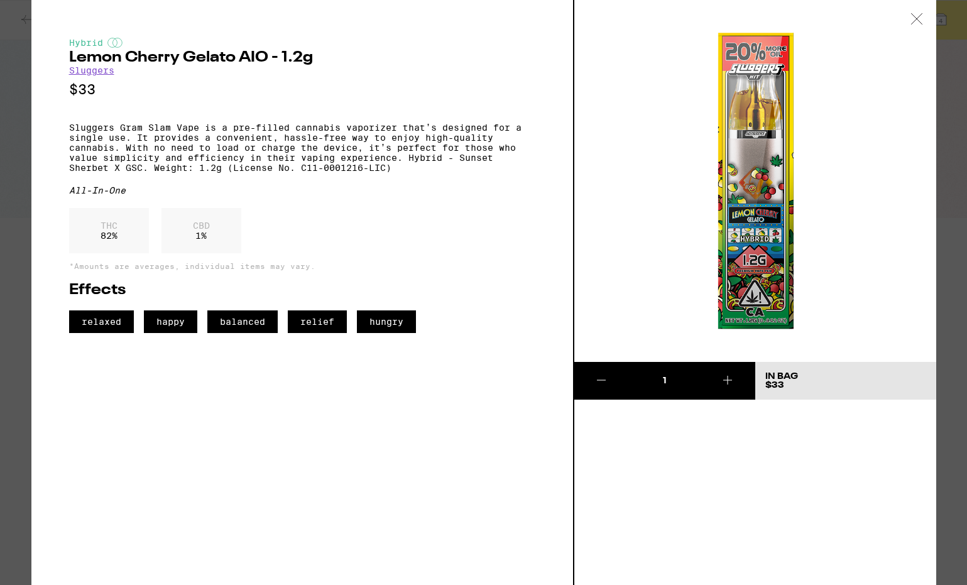
click at [923, 16] on div at bounding box center [917, 20] width 39 height 40
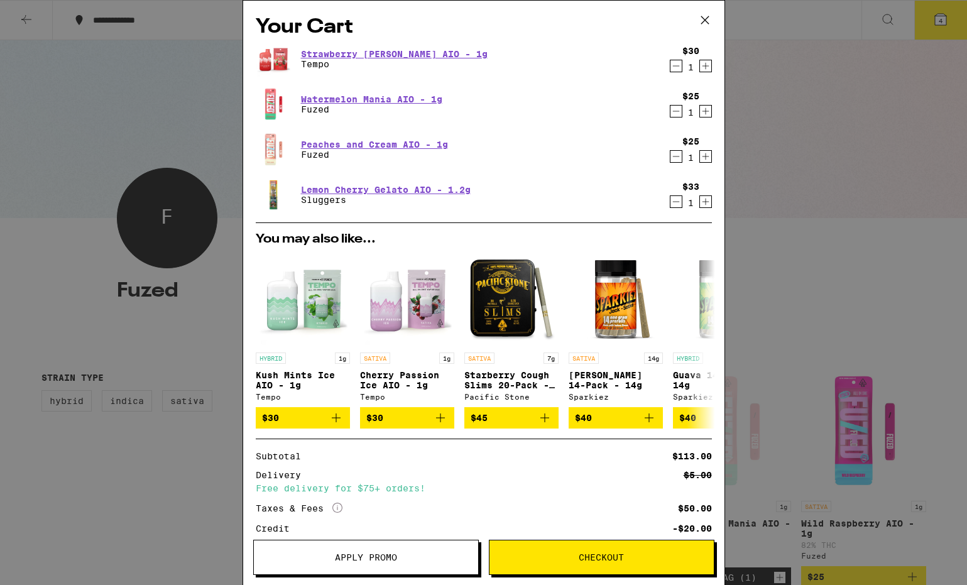
click at [675, 207] on icon "Decrement" at bounding box center [676, 201] width 11 height 15
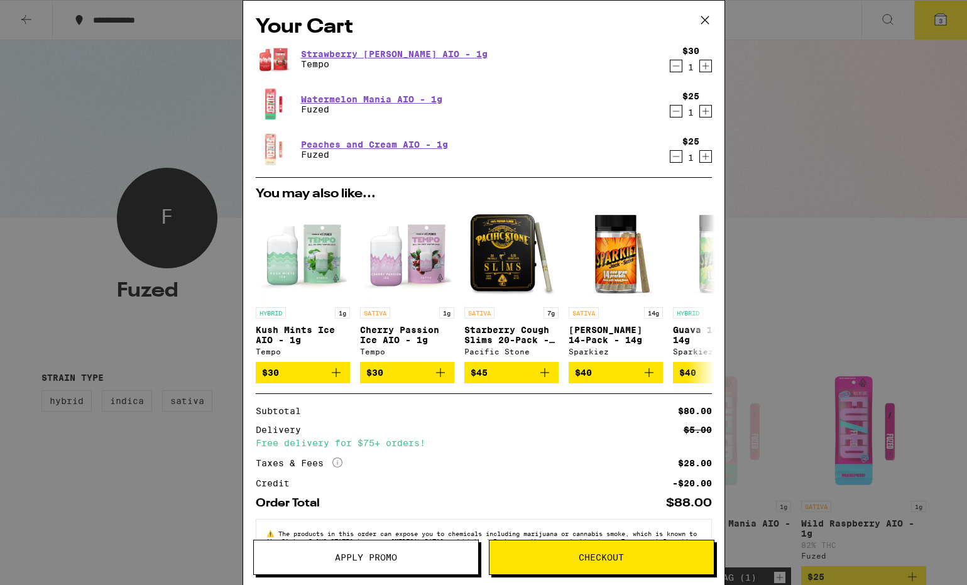
click at [367, 559] on span "Apply Promo" at bounding box center [366, 557] width 62 height 9
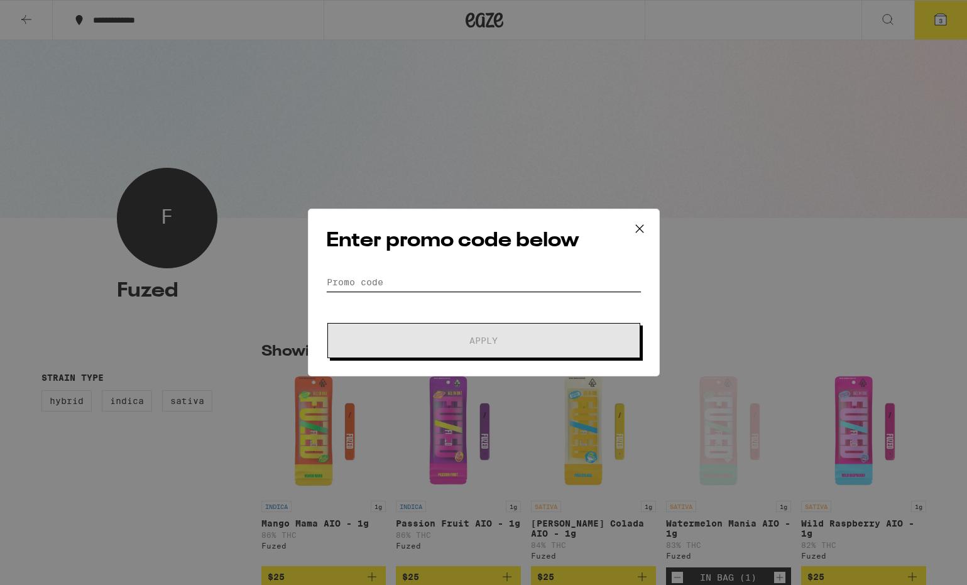
click at [360, 285] on input "Promo Code" at bounding box center [484, 282] width 316 height 19
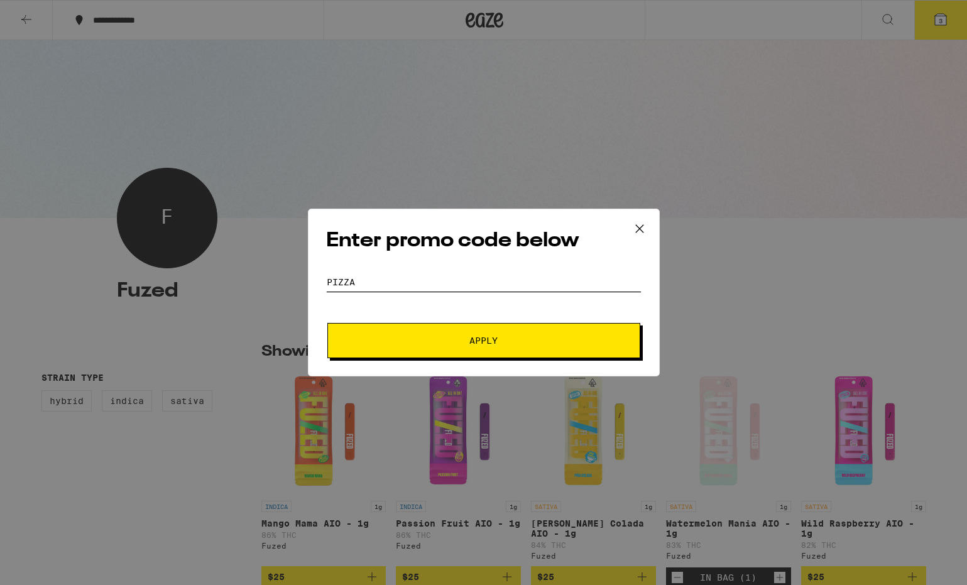
type input "PIZZA"
click at [440, 332] on button "Apply" at bounding box center [483, 340] width 313 height 35
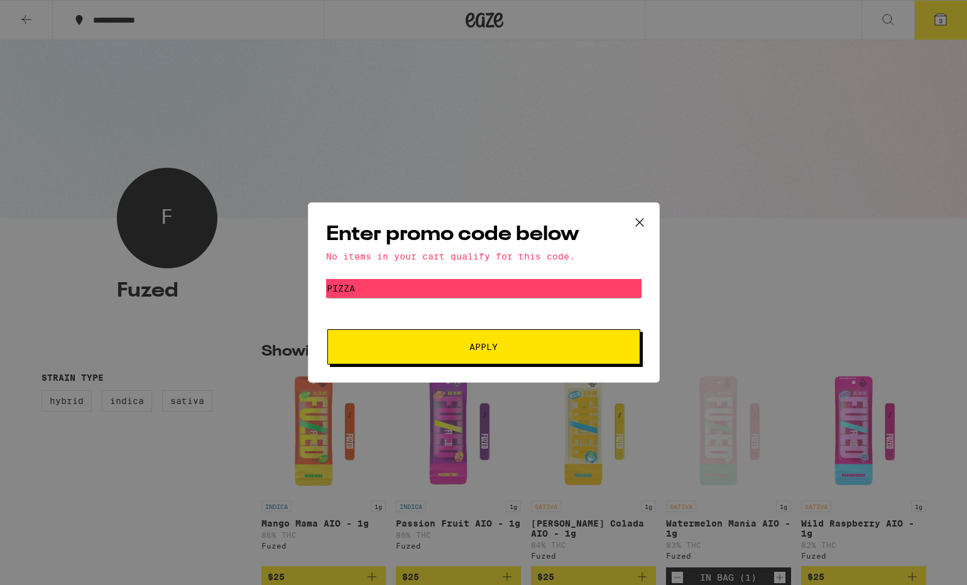
click at [646, 225] on icon at bounding box center [639, 222] width 19 height 19
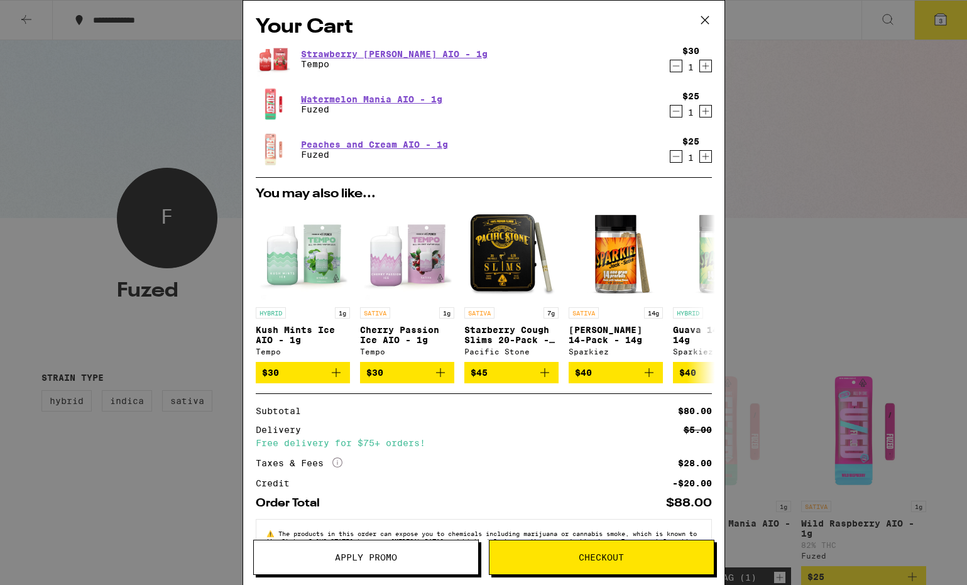
click at [581, 554] on span "Checkout" at bounding box center [601, 557] width 45 height 9
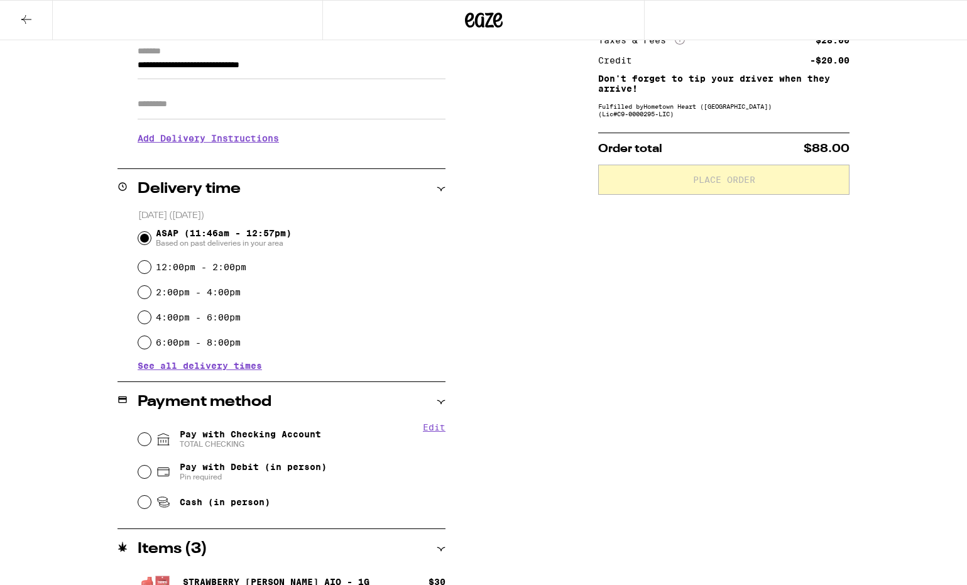
scroll to position [182, 0]
click at [144, 439] on input "Pay with Checking Account TOTAL CHECKING" at bounding box center [144, 438] width 13 height 13
radio input "true"
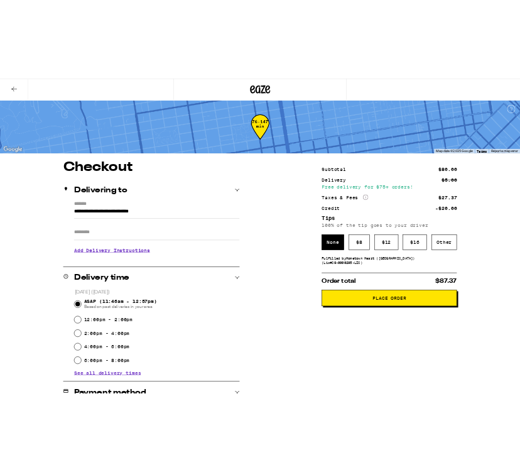
scroll to position [0, 0]
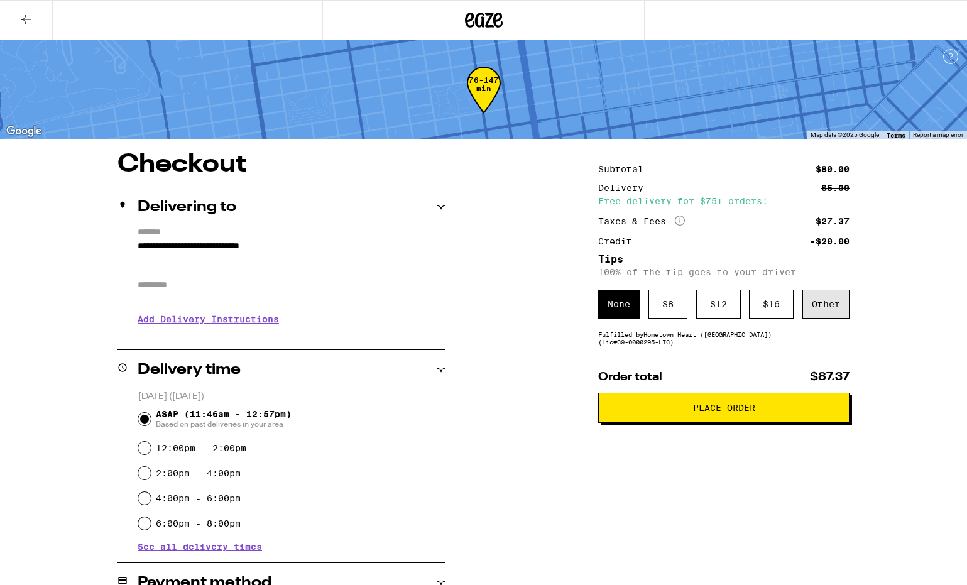
click at [824, 311] on div "Other" at bounding box center [826, 304] width 47 height 29
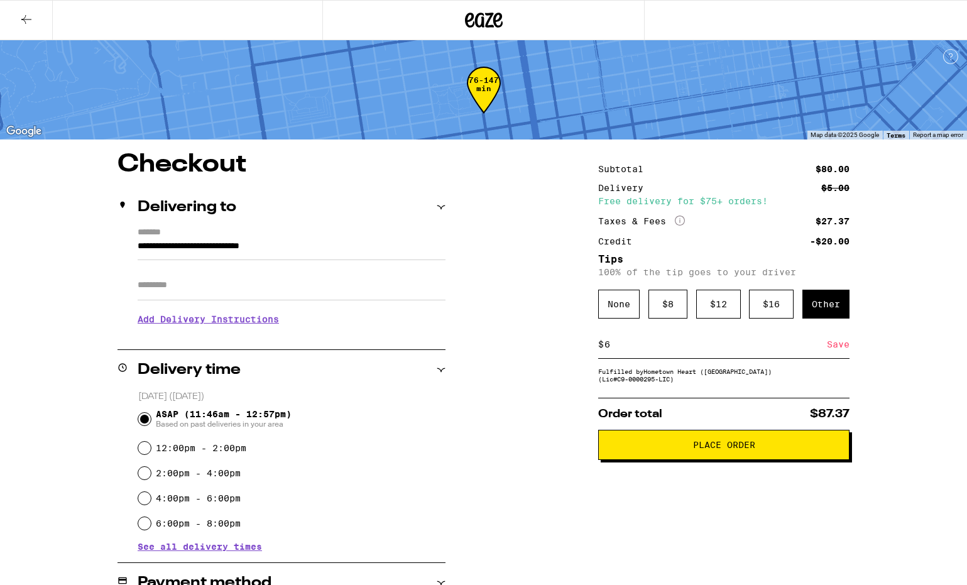
type input "6"
click at [739, 448] on span "Place Order" at bounding box center [724, 445] width 62 height 9
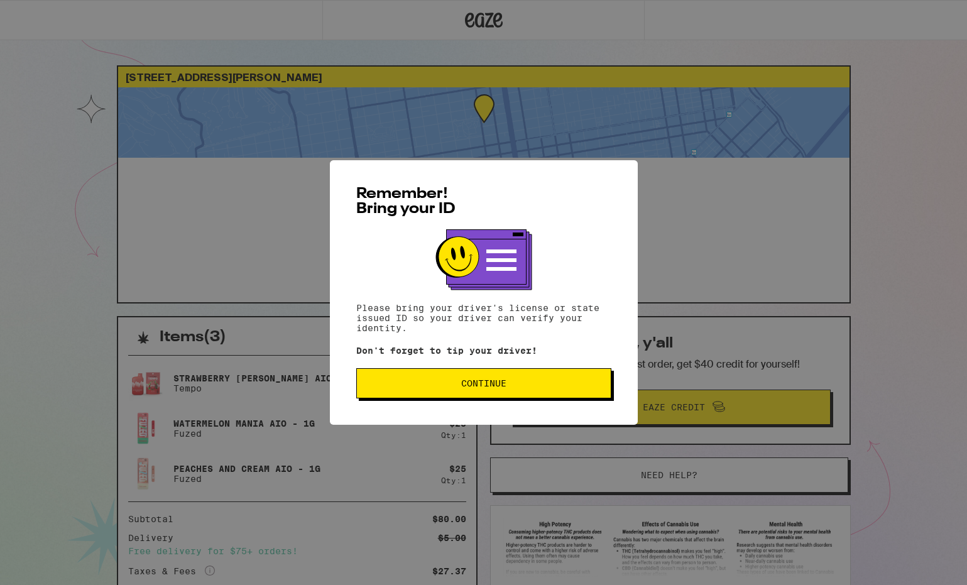
click at [537, 388] on span "Continue" at bounding box center [484, 383] width 234 height 9
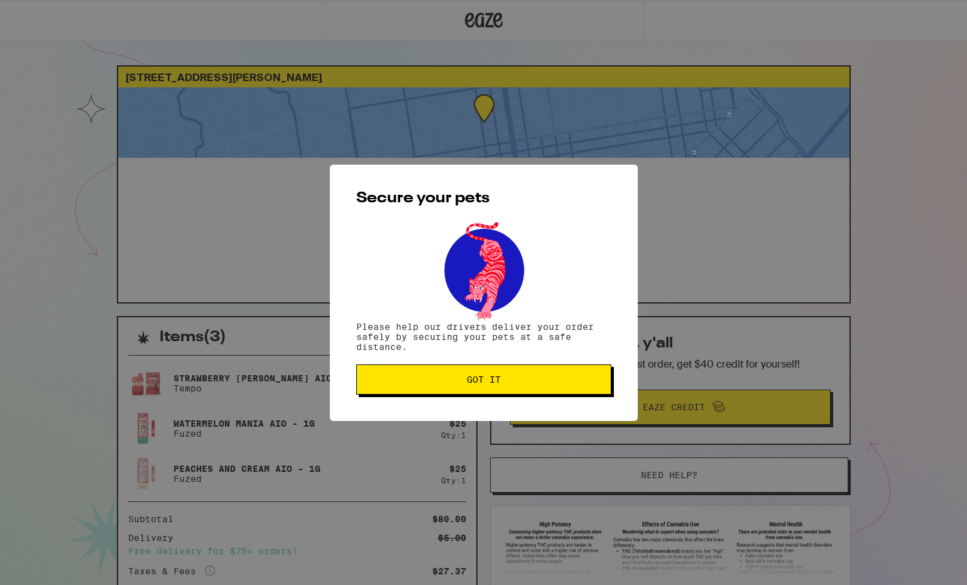
click at [537, 389] on button "Got it" at bounding box center [483, 380] width 255 height 30
